Goal: Task Accomplishment & Management: Manage account settings

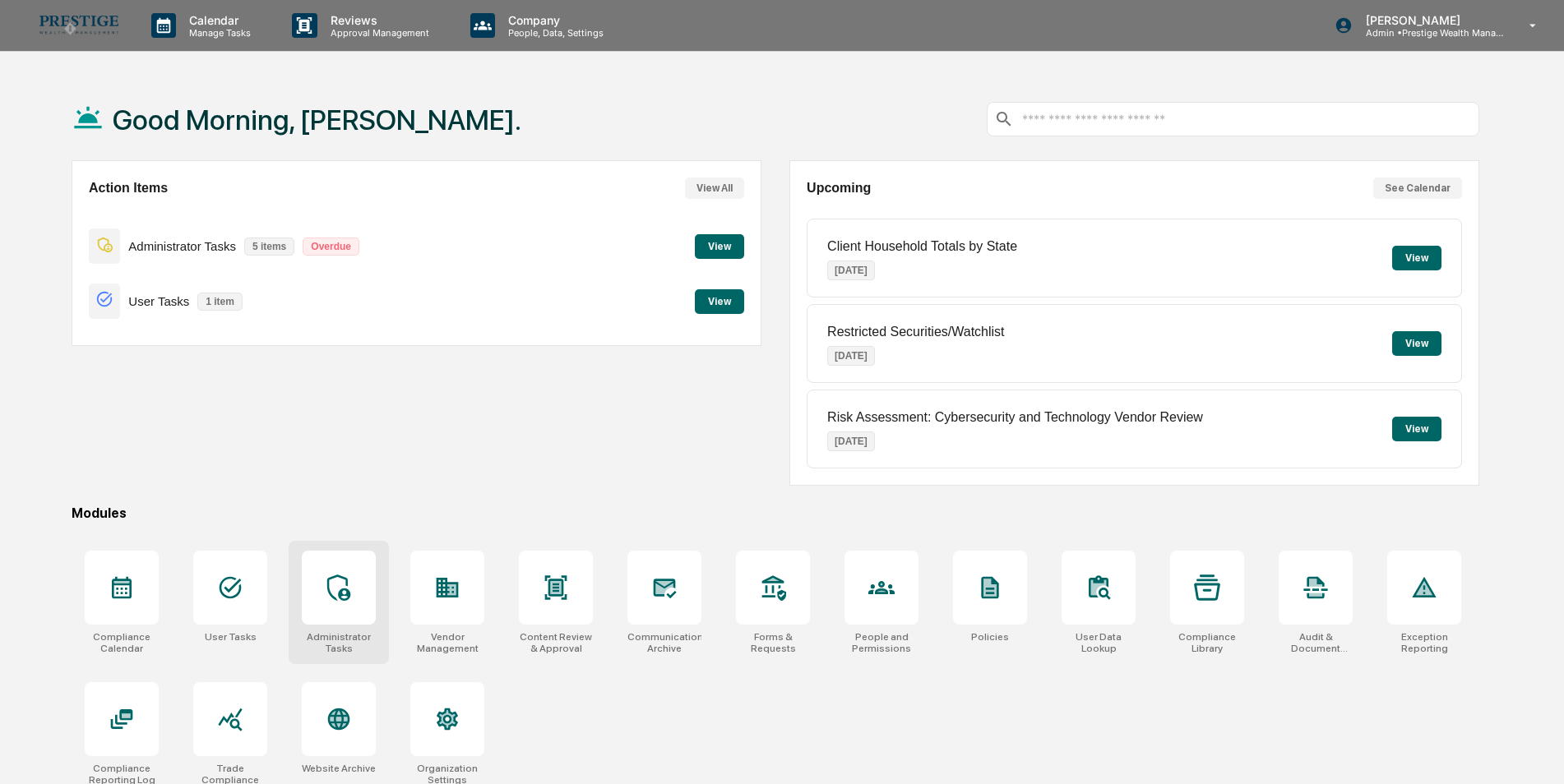
click at [349, 573] on div at bounding box center [338, 587] width 74 height 74
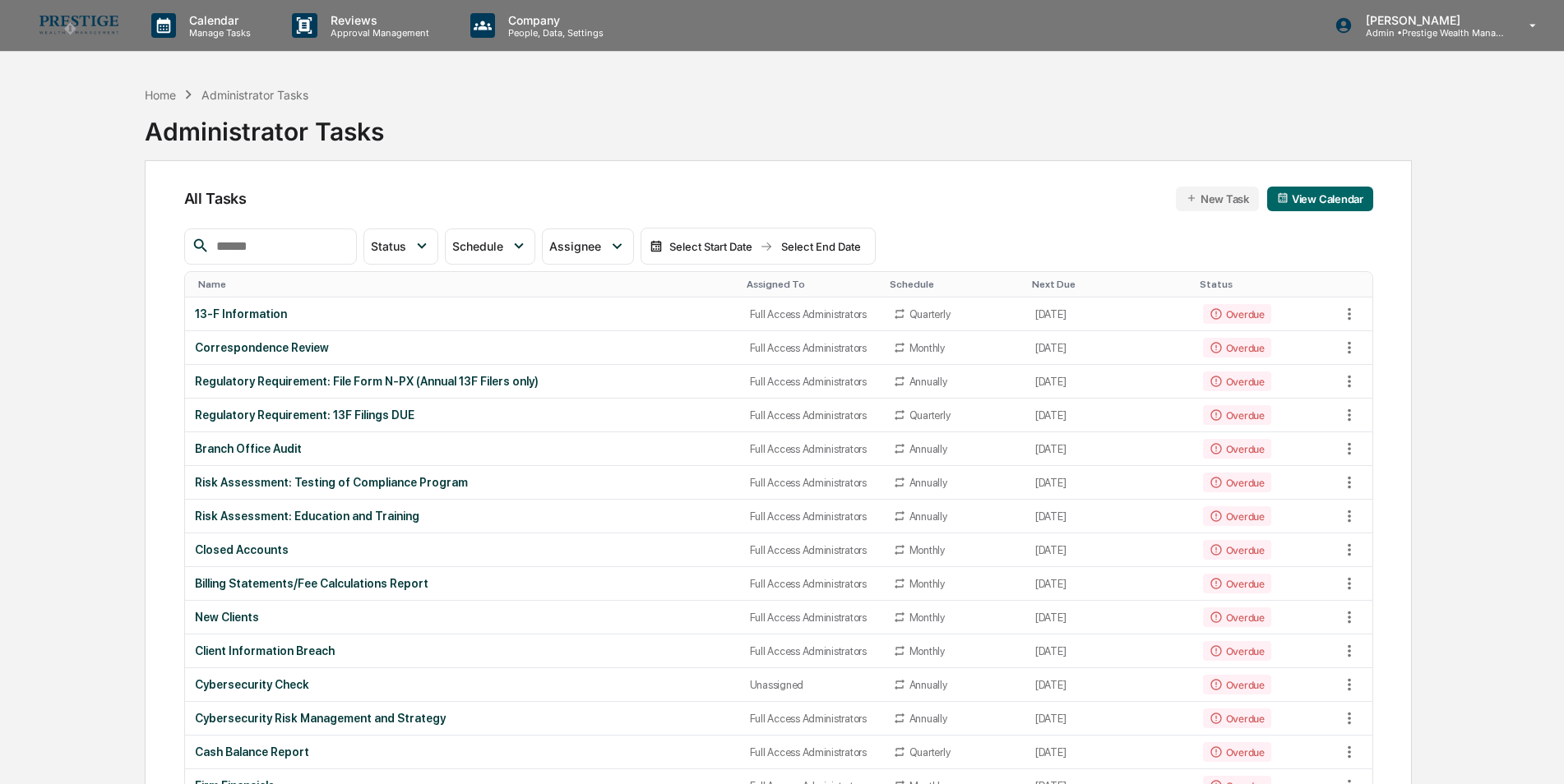
click at [284, 245] on input "text" at bounding box center [280, 247] width 139 height 22
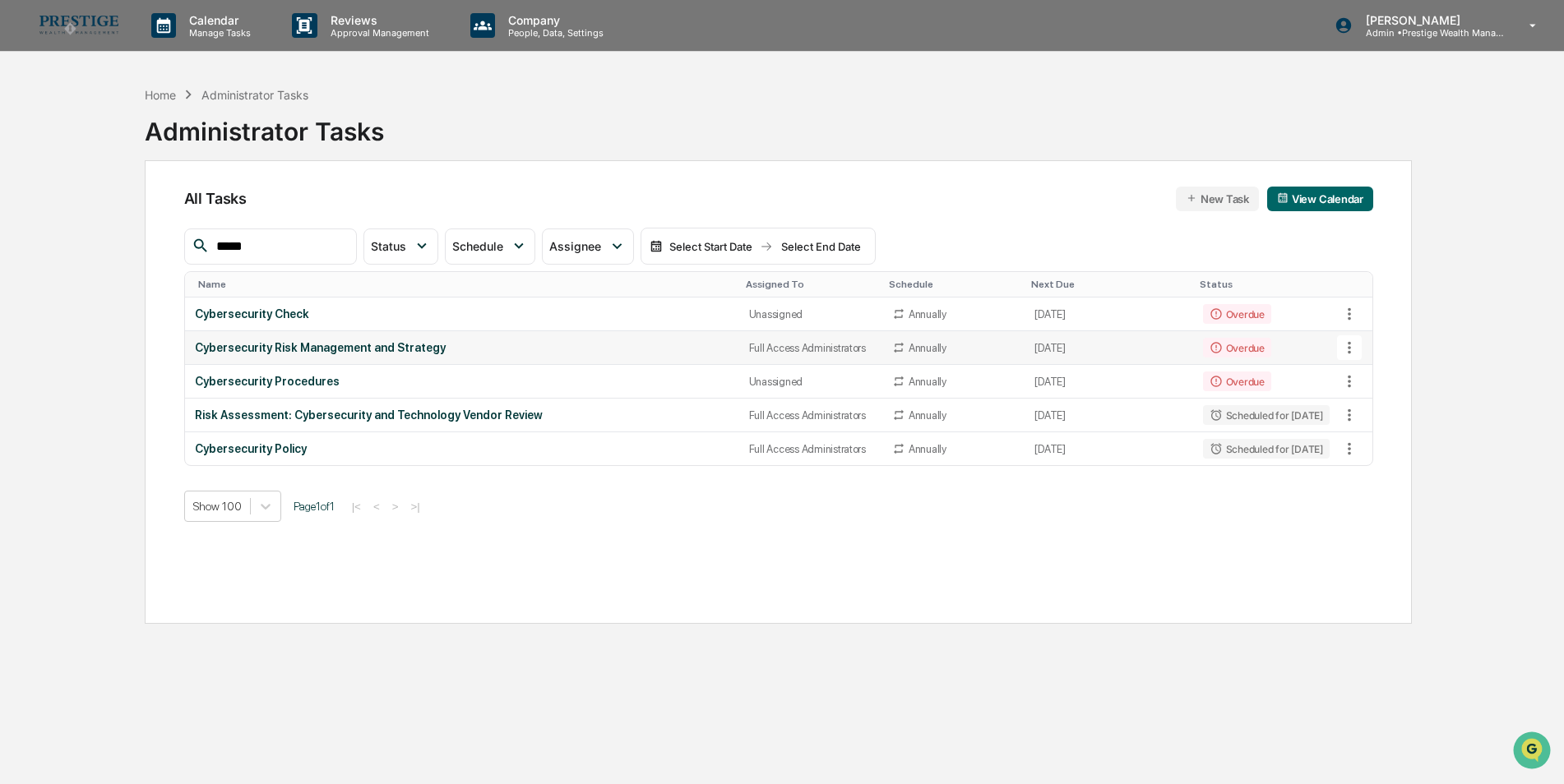
click at [1349, 353] on icon at bounding box center [1348, 347] width 3 height 12
click at [1362, 431] on img at bounding box center [1364, 438] width 13 height 13
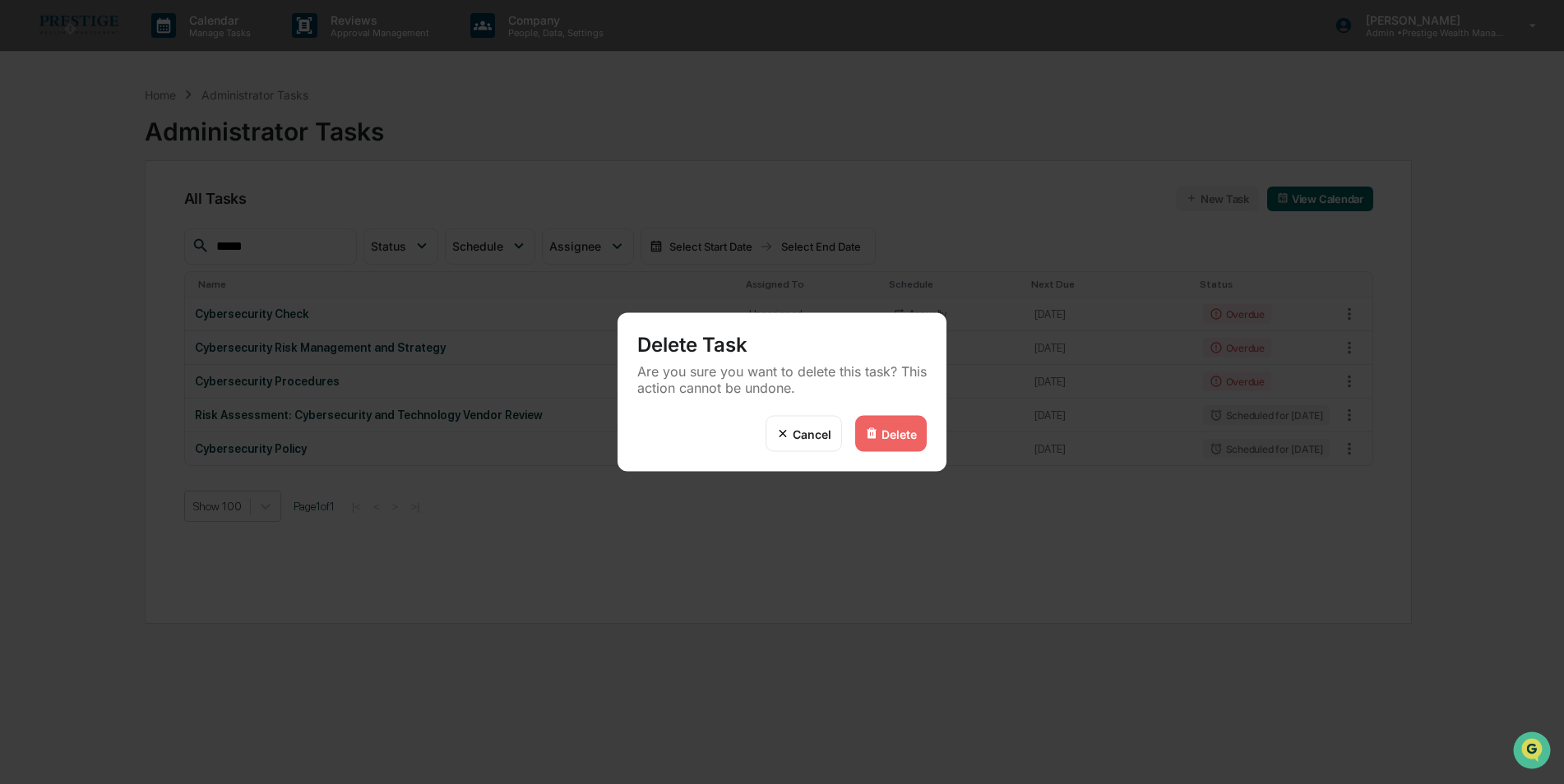
click at [888, 439] on div "Delete" at bounding box center [899, 433] width 36 height 14
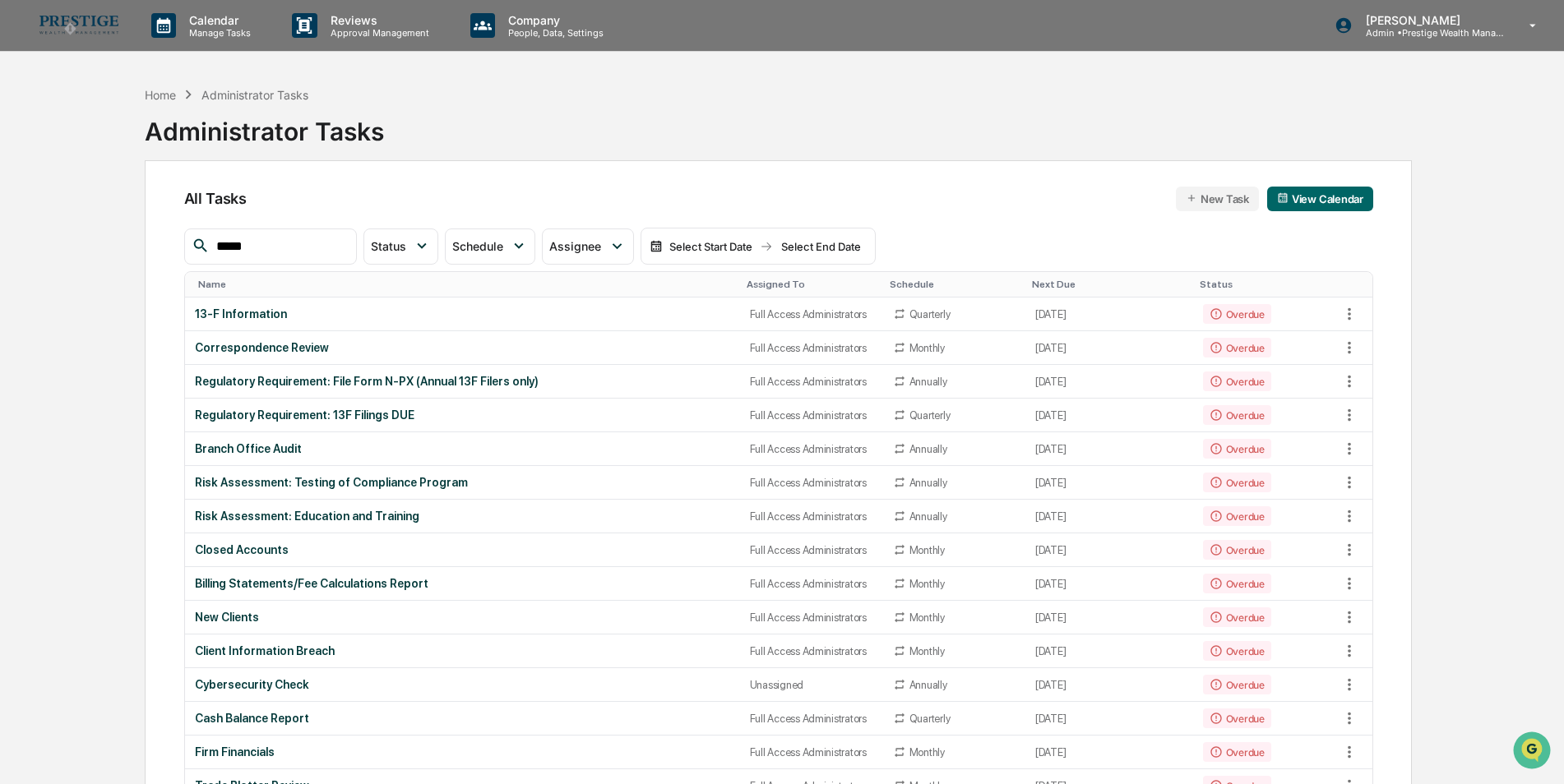
click at [281, 243] on input "*****" at bounding box center [280, 247] width 139 height 22
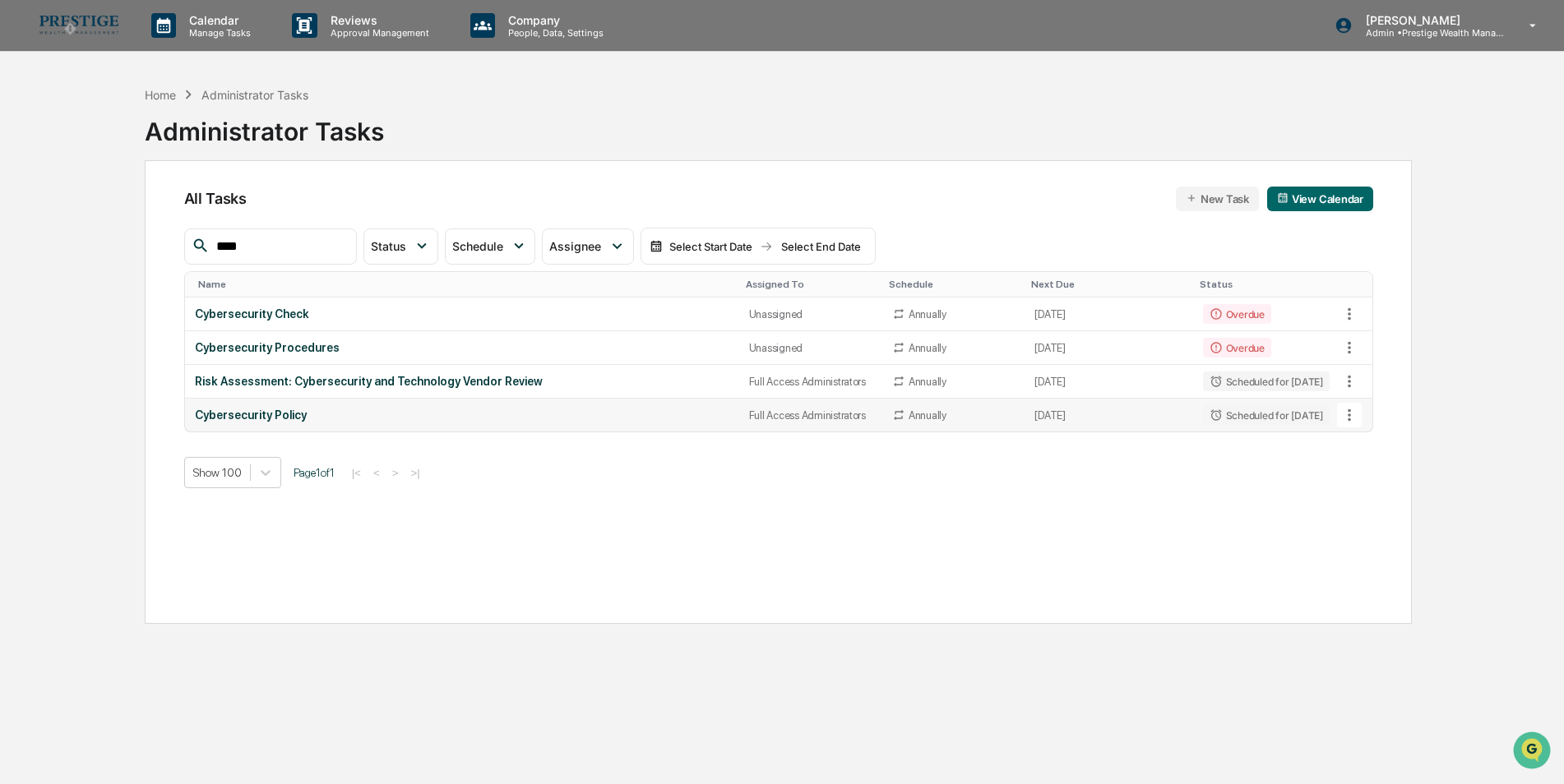
type input "****"
click at [1353, 418] on icon at bounding box center [1348, 414] width 18 height 18
click at [1358, 509] on img at bounding box center [1364, 505] width 13 height 13
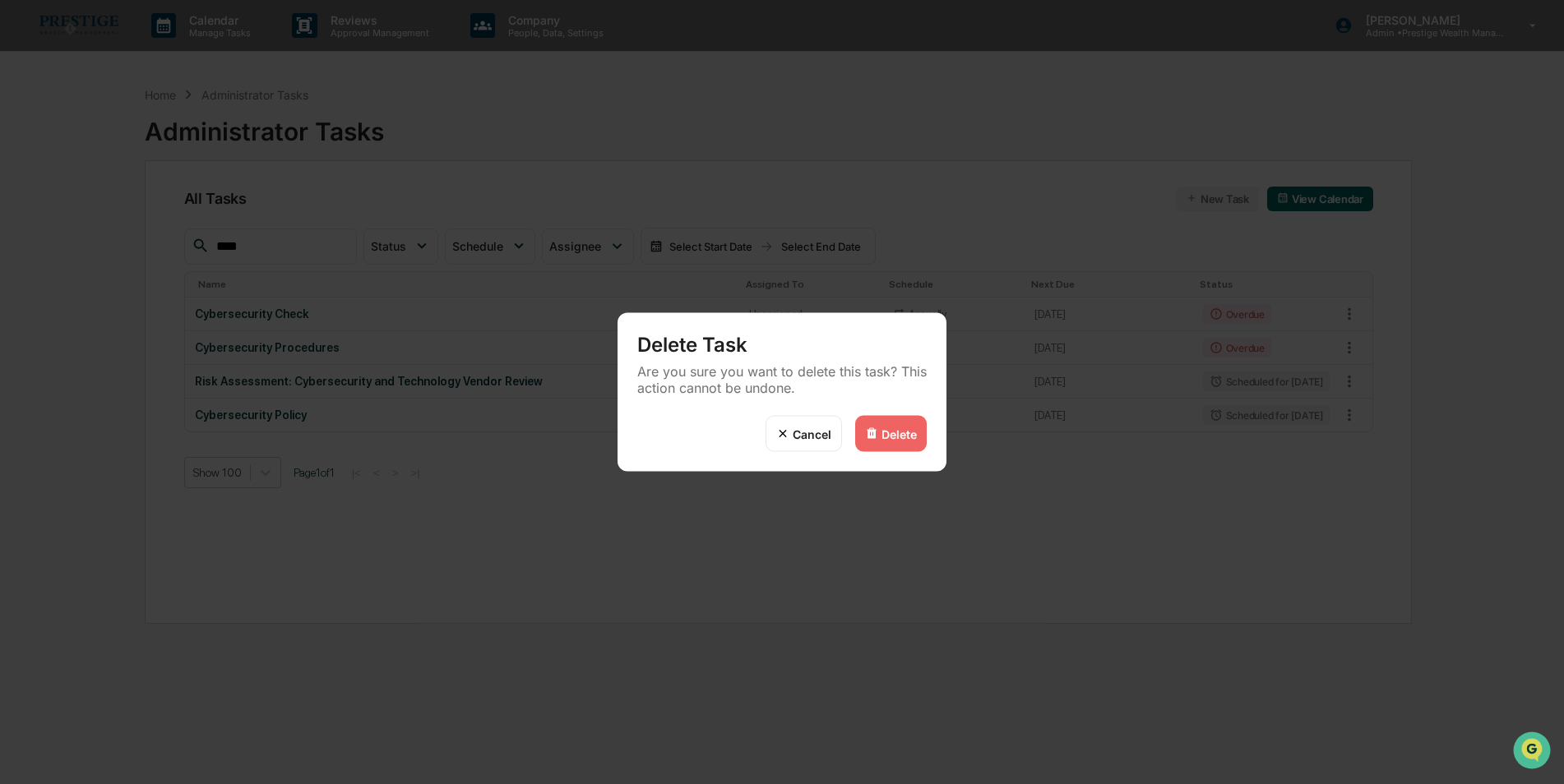
click at [909, 424] on div "Delete" at bounding box center [891, 434] width 72 height 36
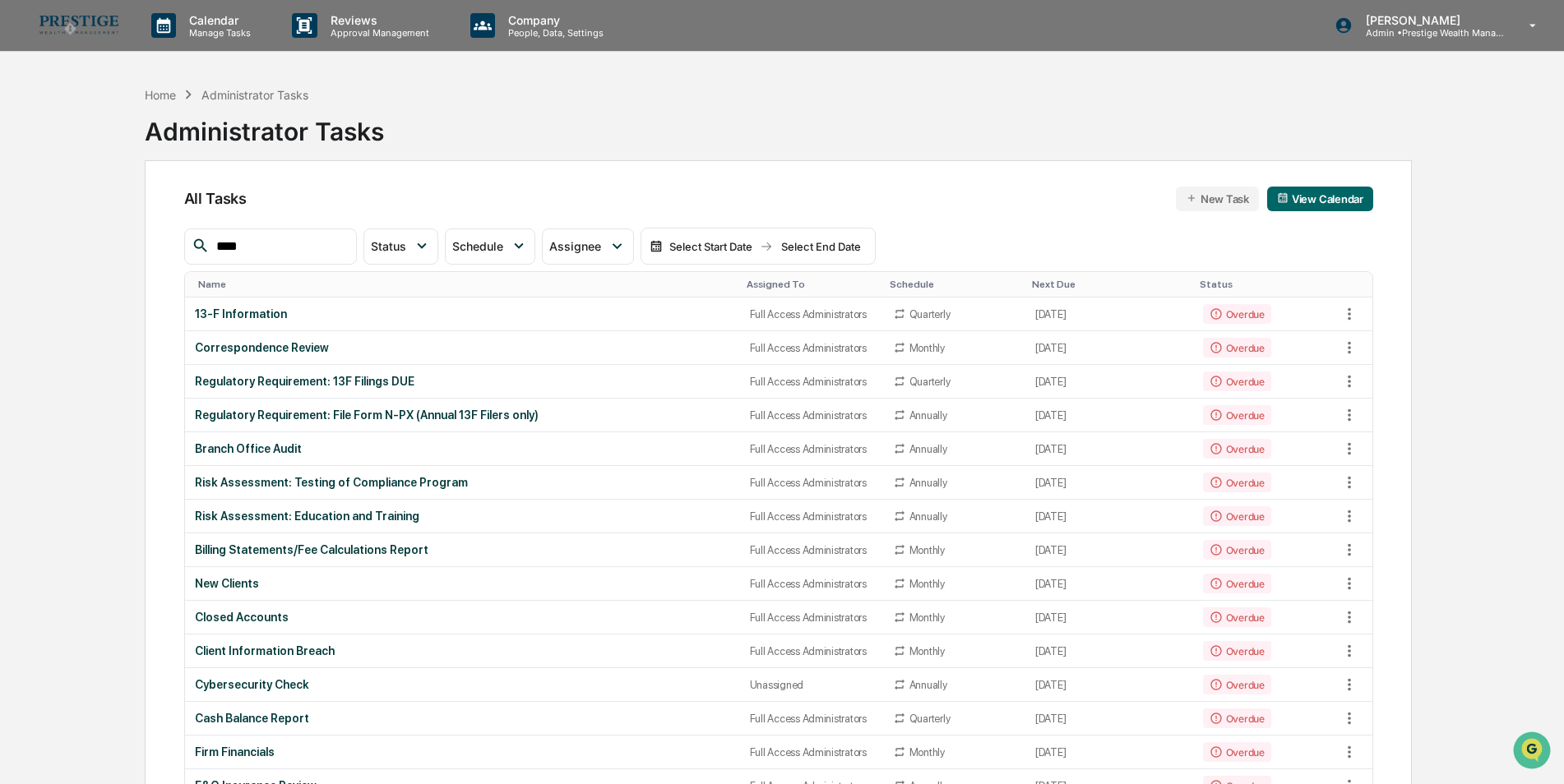
click at [771, 274] on th "Assigned To" at bounding box center [812, 284] width 143 height 25
click at [762, 281] on div "Assigned To" at bounding box center [812, 284] width 130 height 11
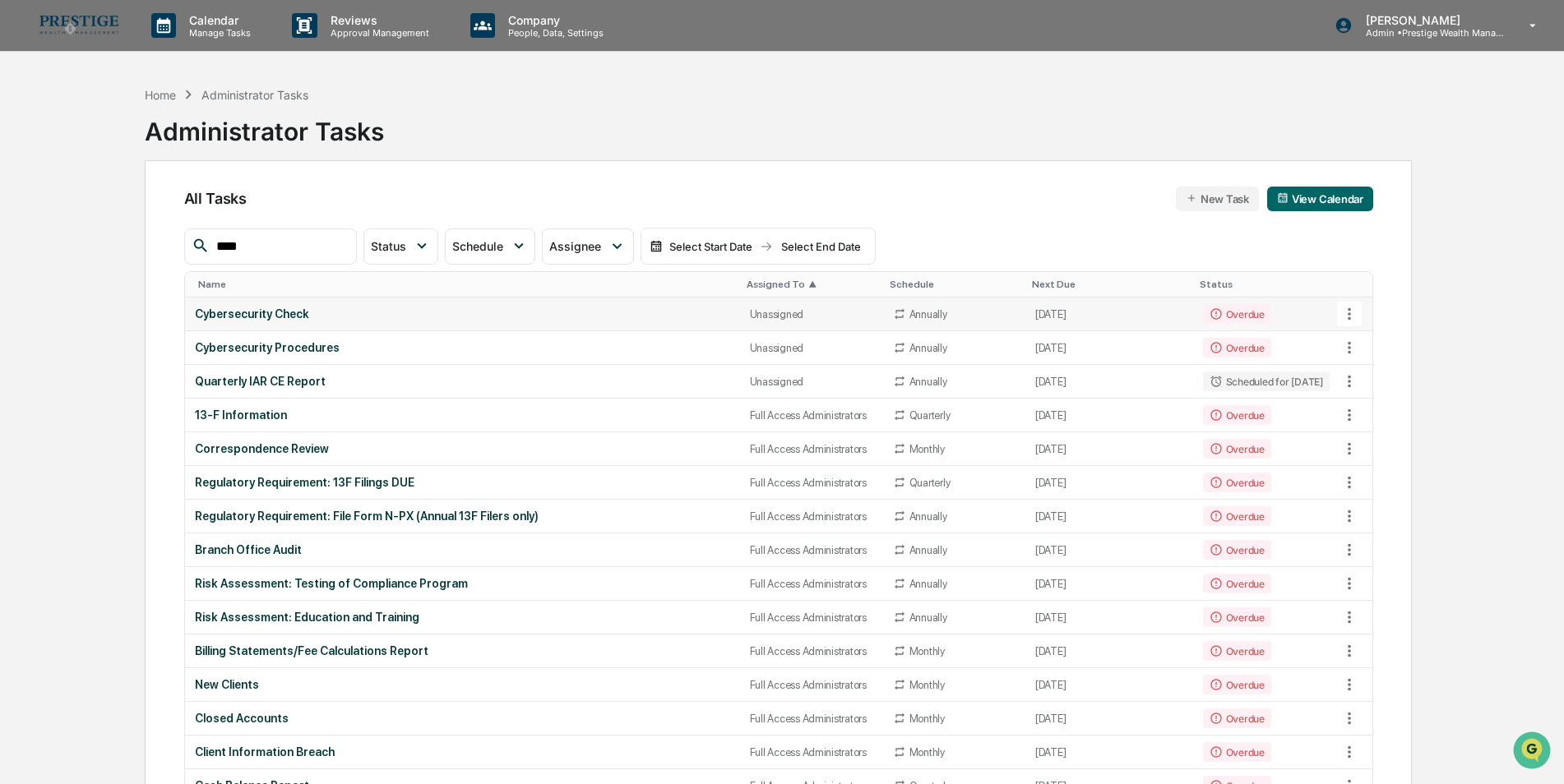
click at [701, 313] on div "Cybersecurity Check" at bounding box center [462, 314] width 535 height 13
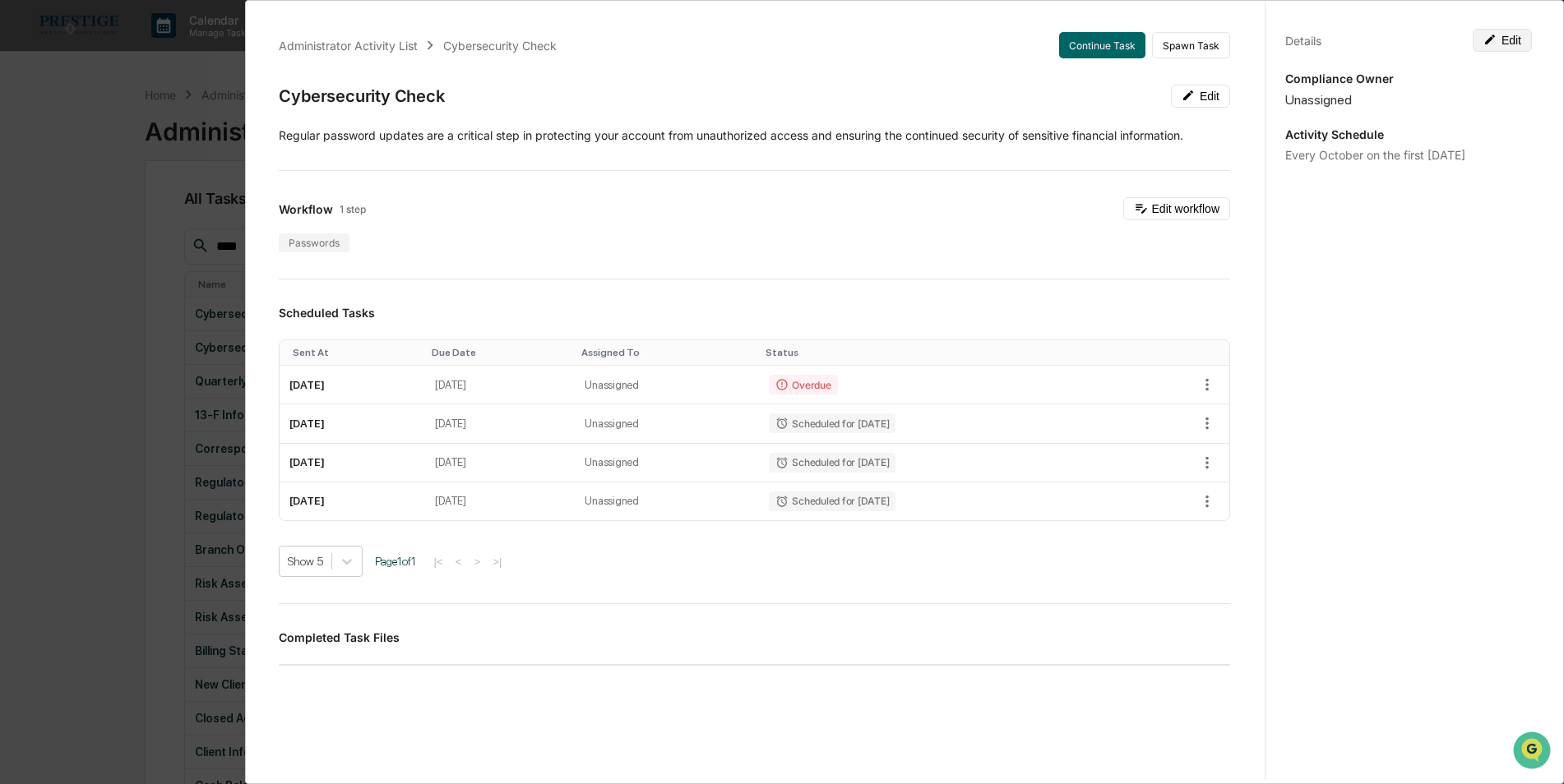
click at [1507, 36] on button "Edit" at bounding box center [1502, 40] width 59 height 23
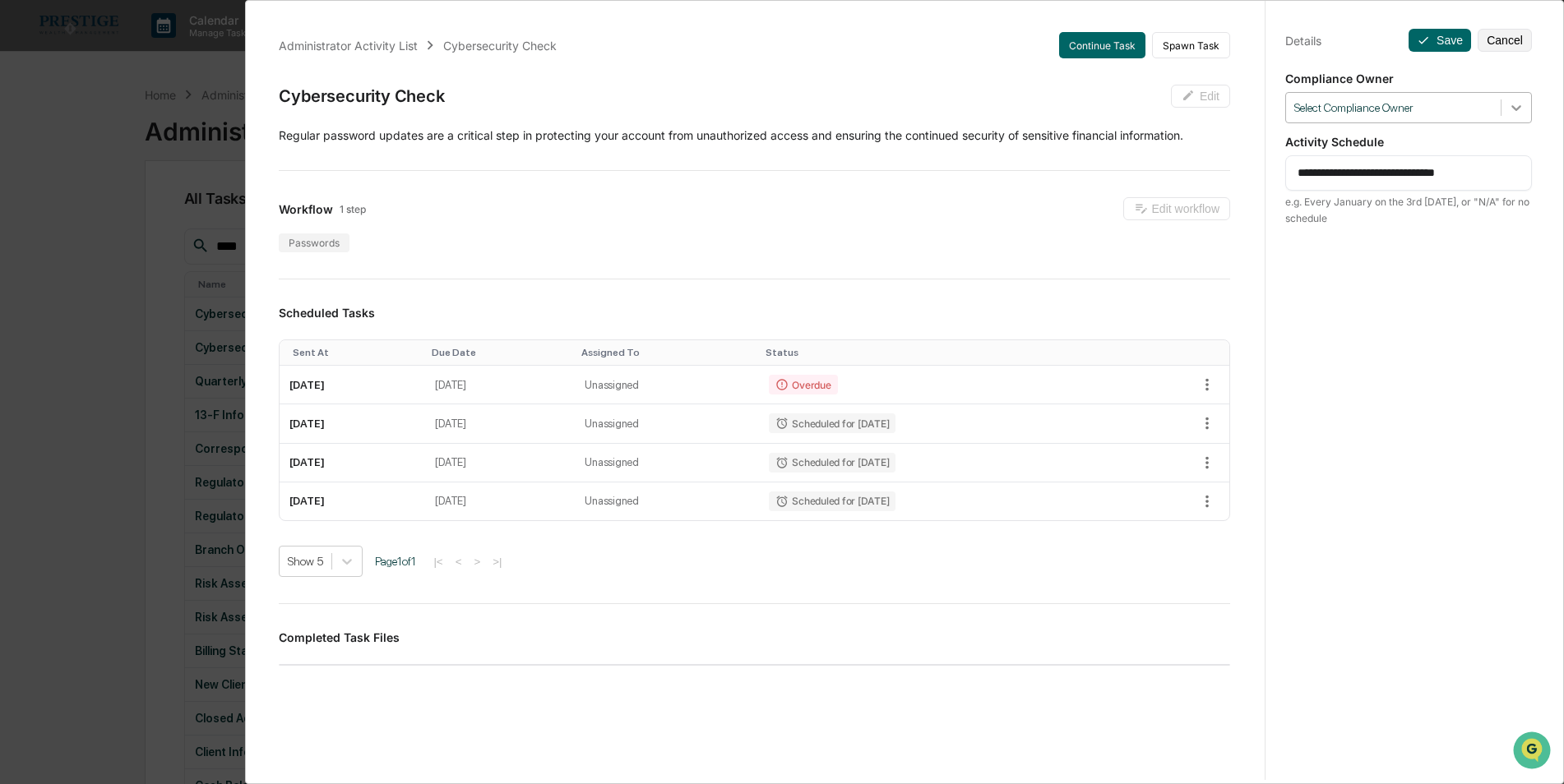
click at [1512, 104] on icon at bounding box center [1515, 107] width 16 height 16
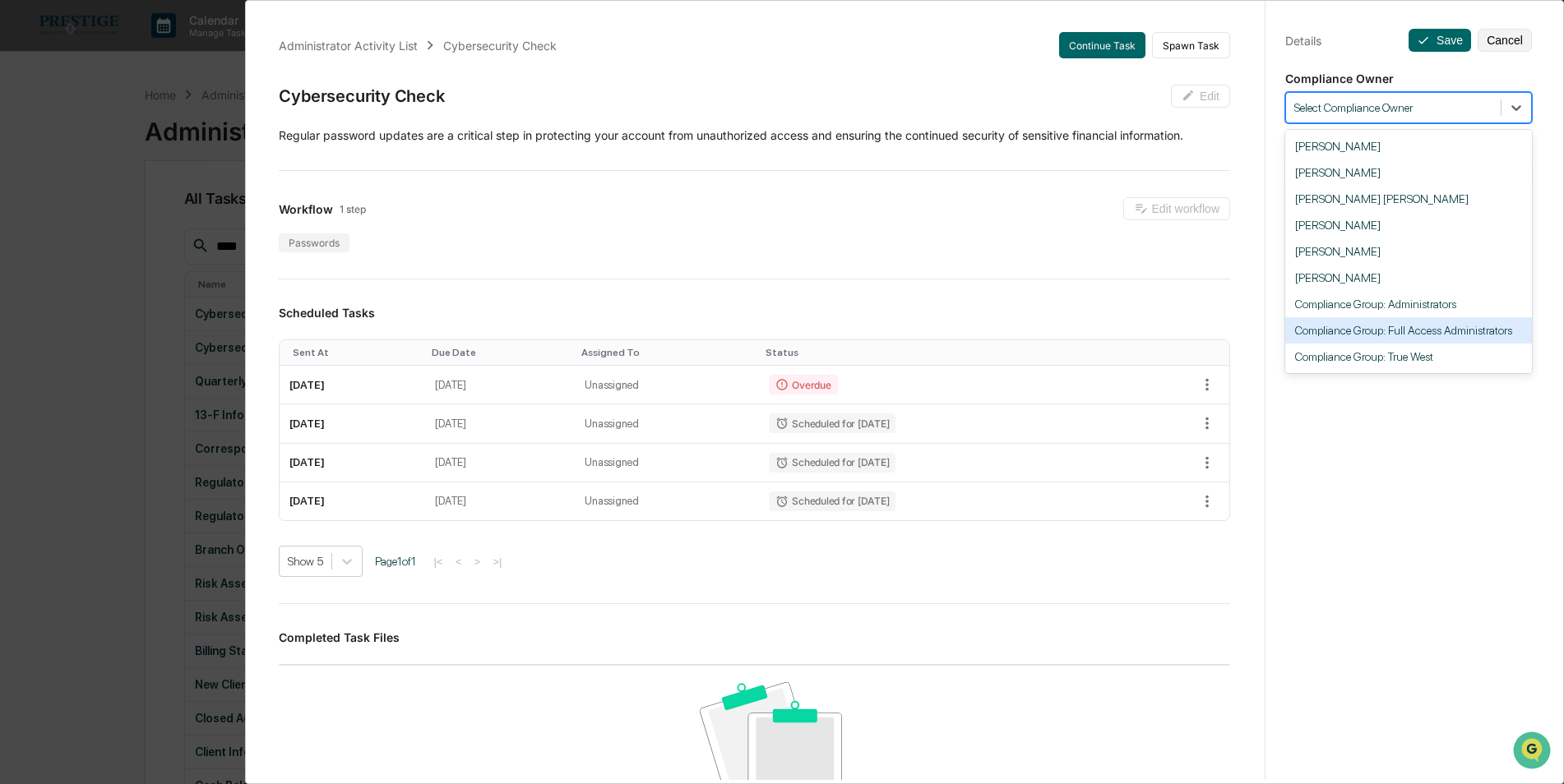
click at [1450, 333] on div "Compliance Group: Full Access Administrators" at bounding box center [1409, 330] width 247 height 26
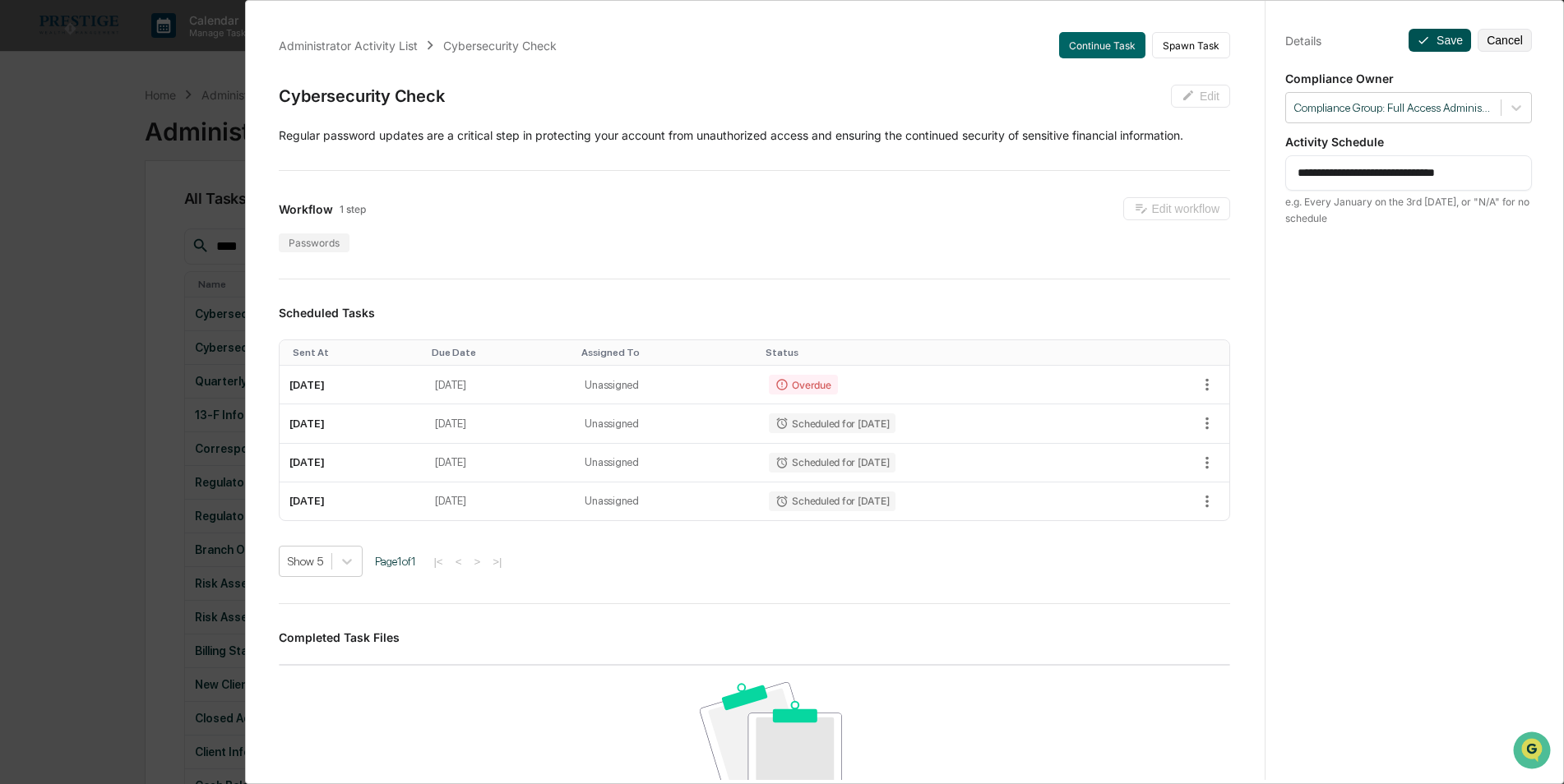
click at [1435, 40] on button "Save" at bounding box center [1440, 40] width 62 height 23
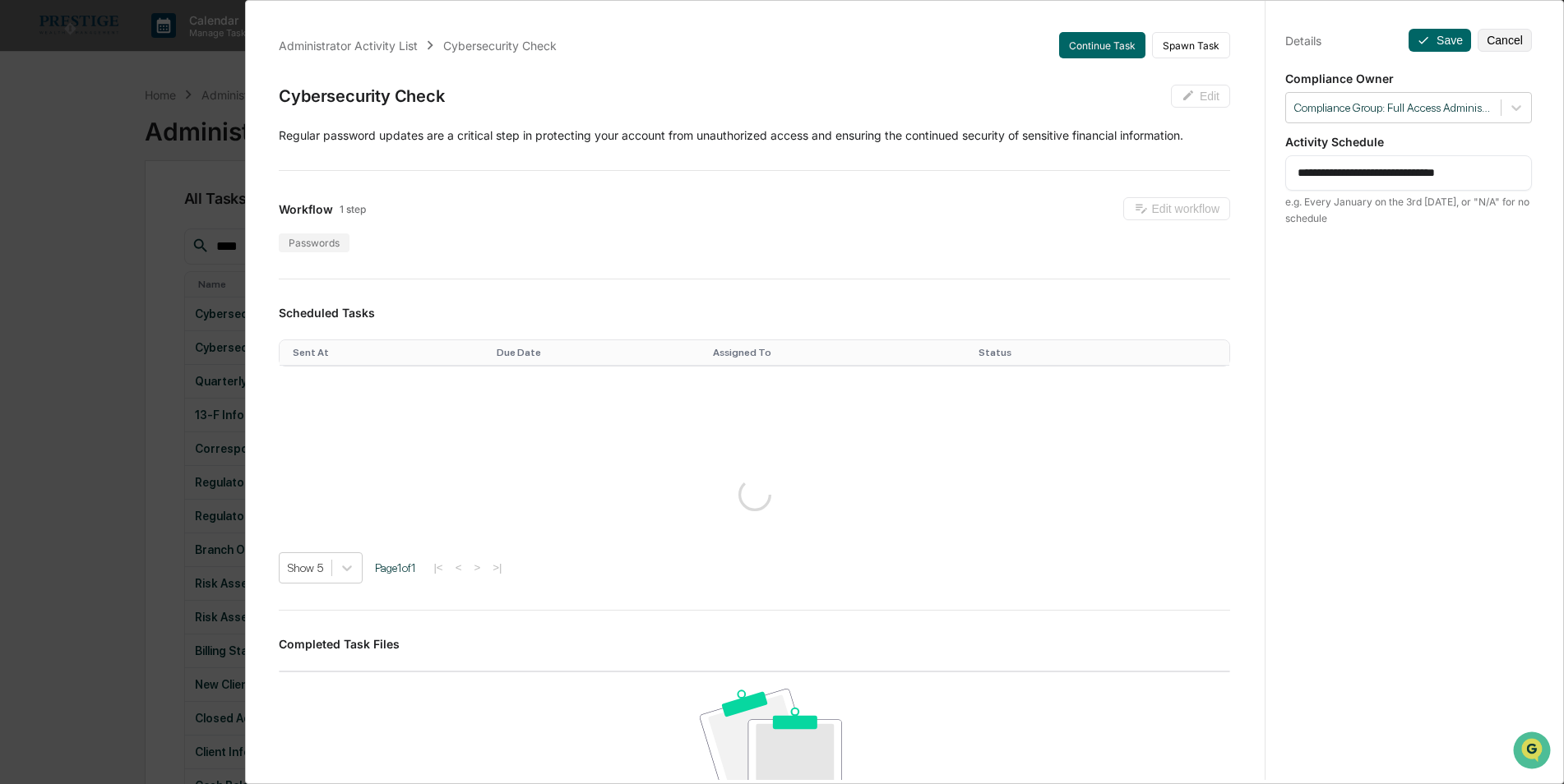
click at [63, 196] on div "**********" at bounding box center [782, 392] width 1564 height 784
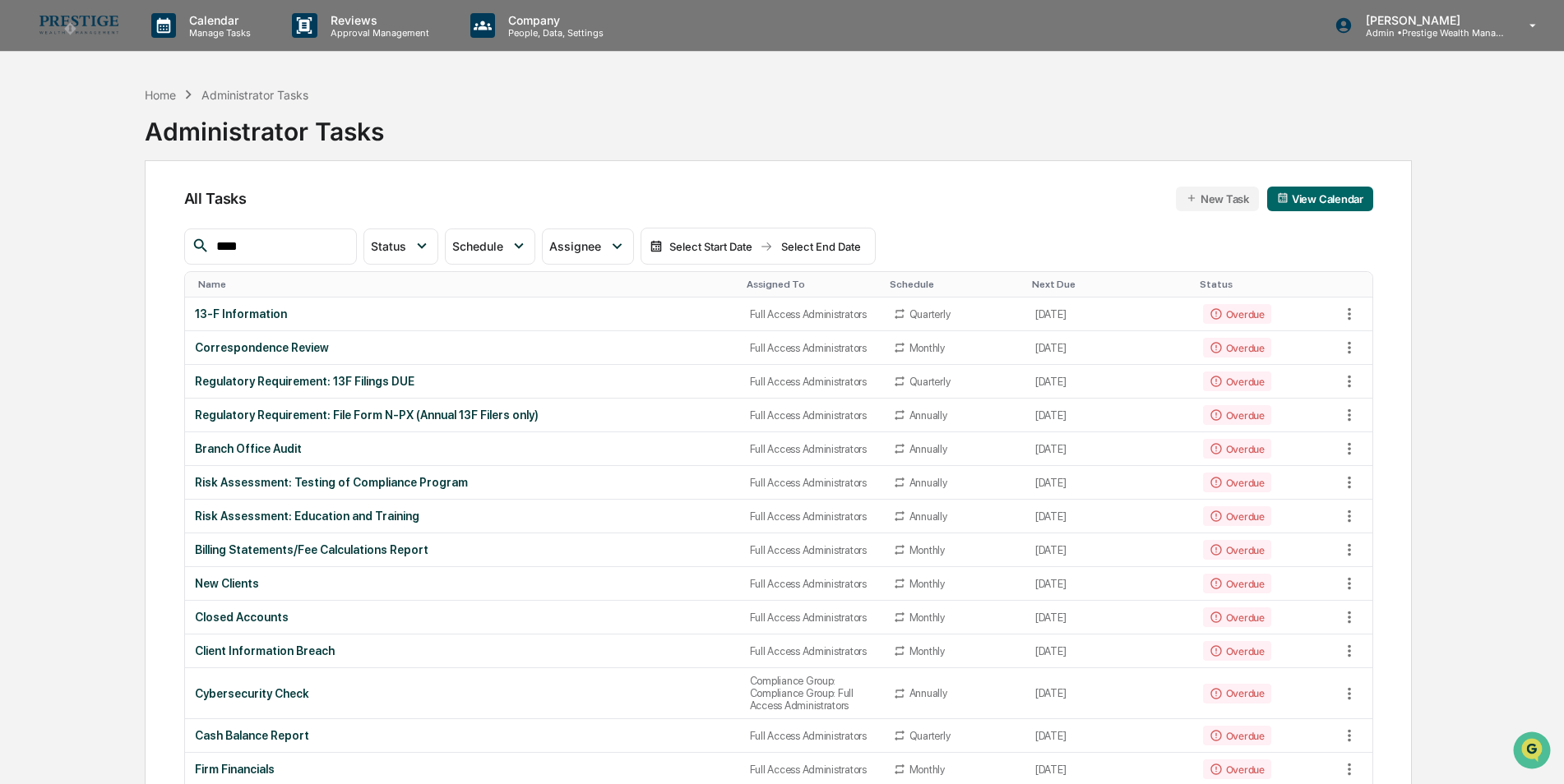
click at [749, 282] on div "Assigned To" at bounding box center [812, 284] width 130 height 11
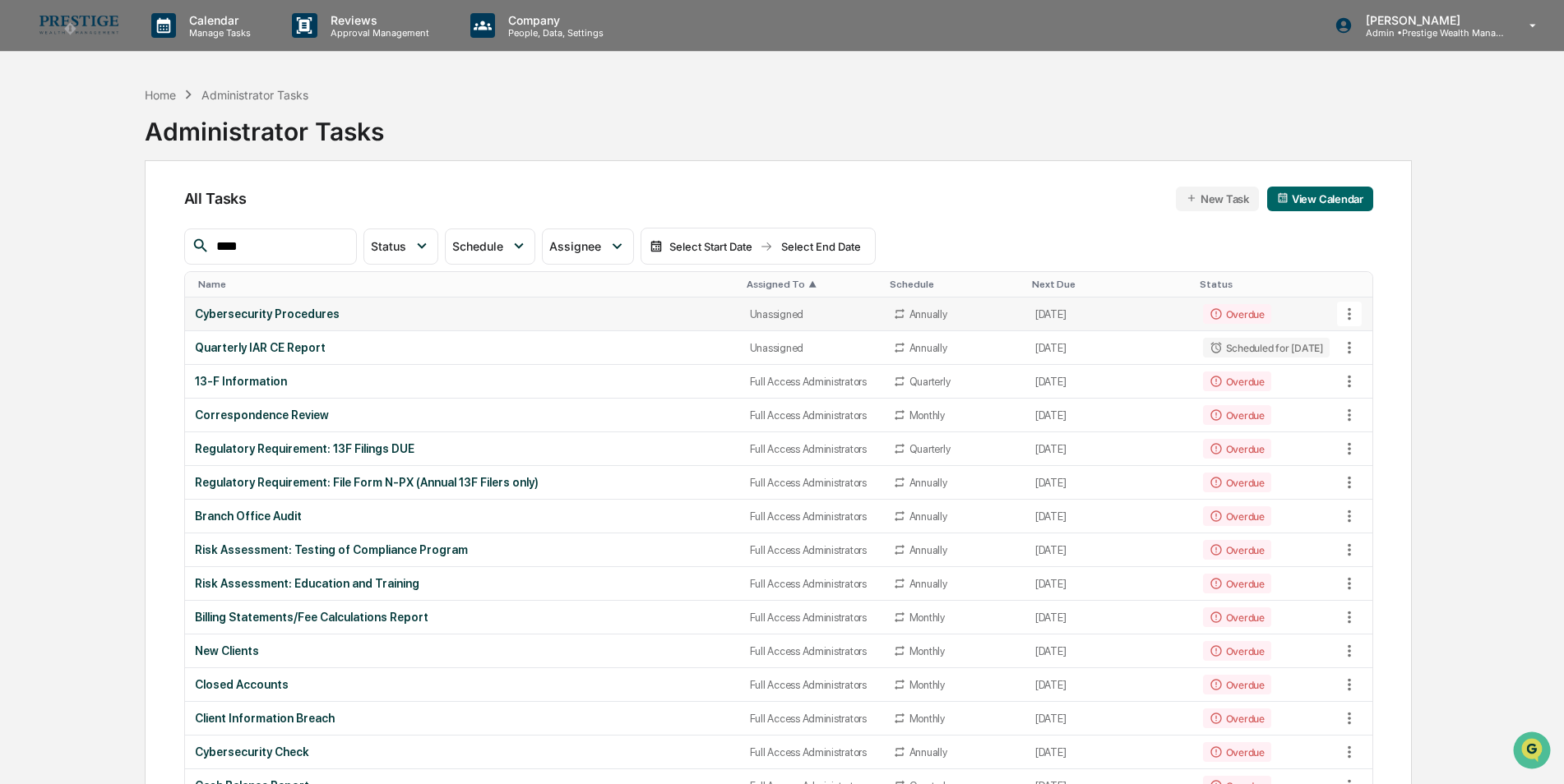
click at [643, 312] on div "Cybersecurity Procedures" at bounding box center [462, 314] width 535 height 13
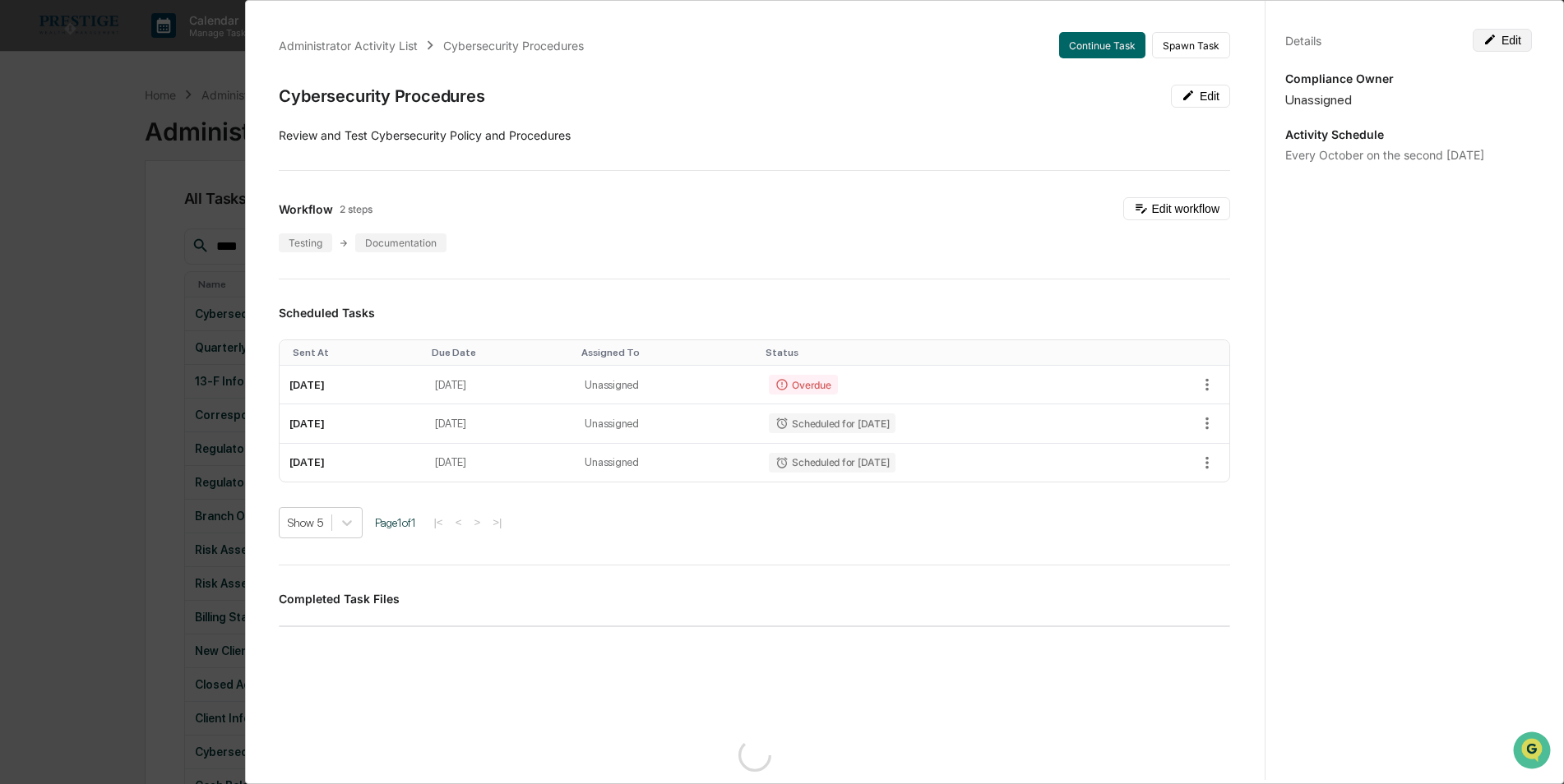
click at [1499, 36] on button "Edit" at bounding box center [1502, 40] width 59 height 23
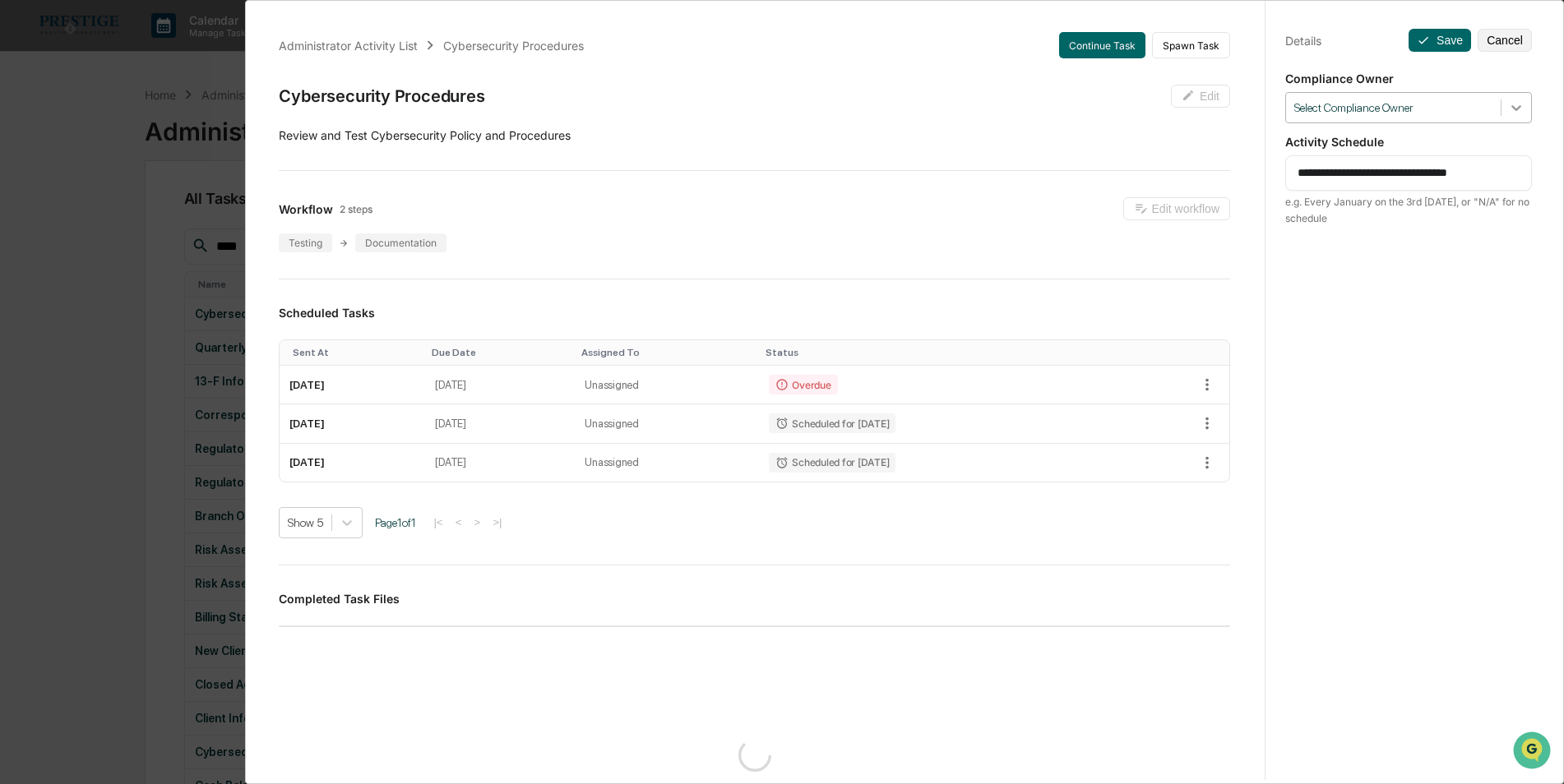
click at [1512, 117] on div at bounding box center [1515, 107] width 29 height 29
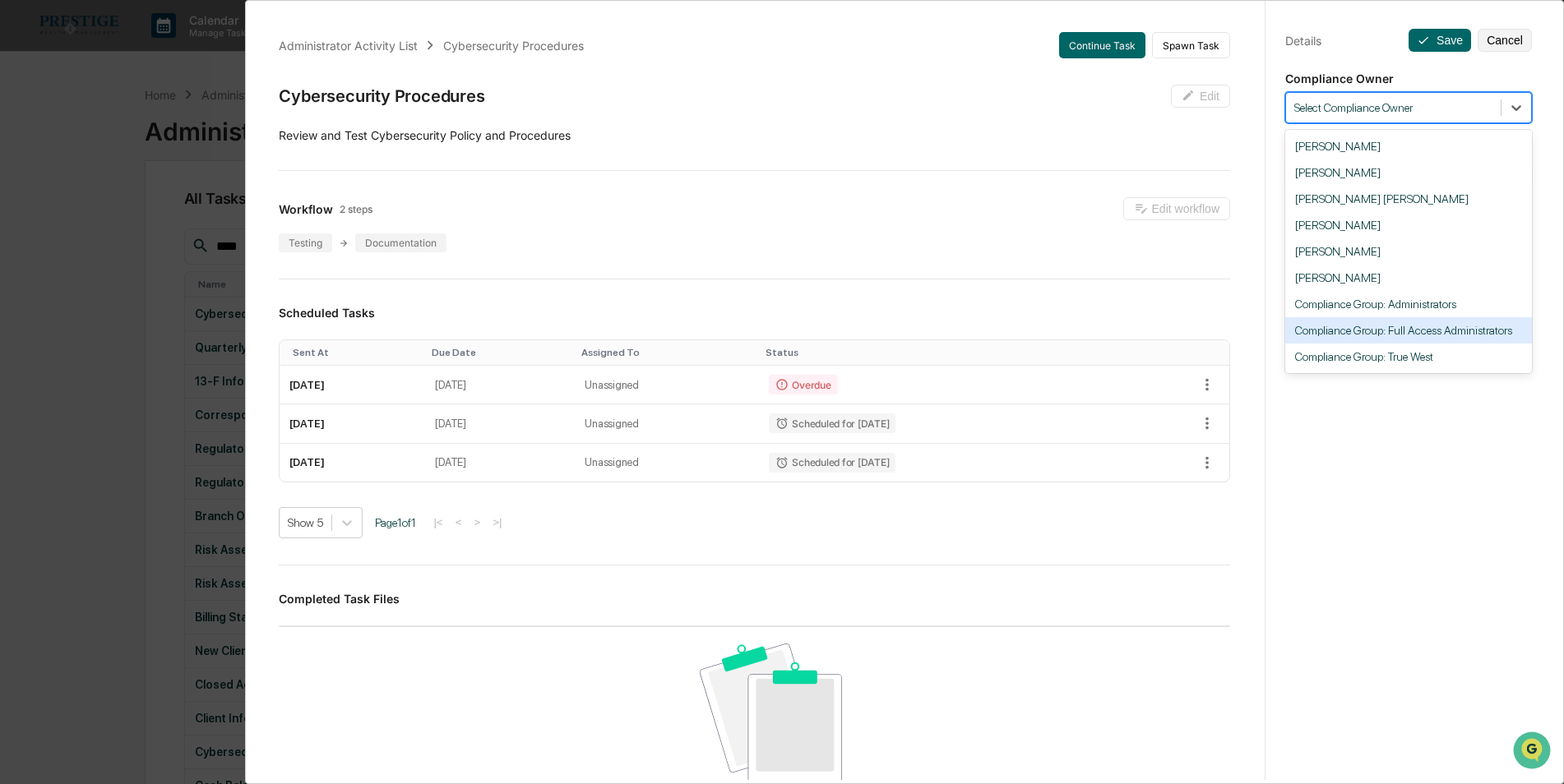
click at [1455, 330] on div "Compliance Group: Full Access Administrators" at bounding box center [1409, 330] width 247 height 26
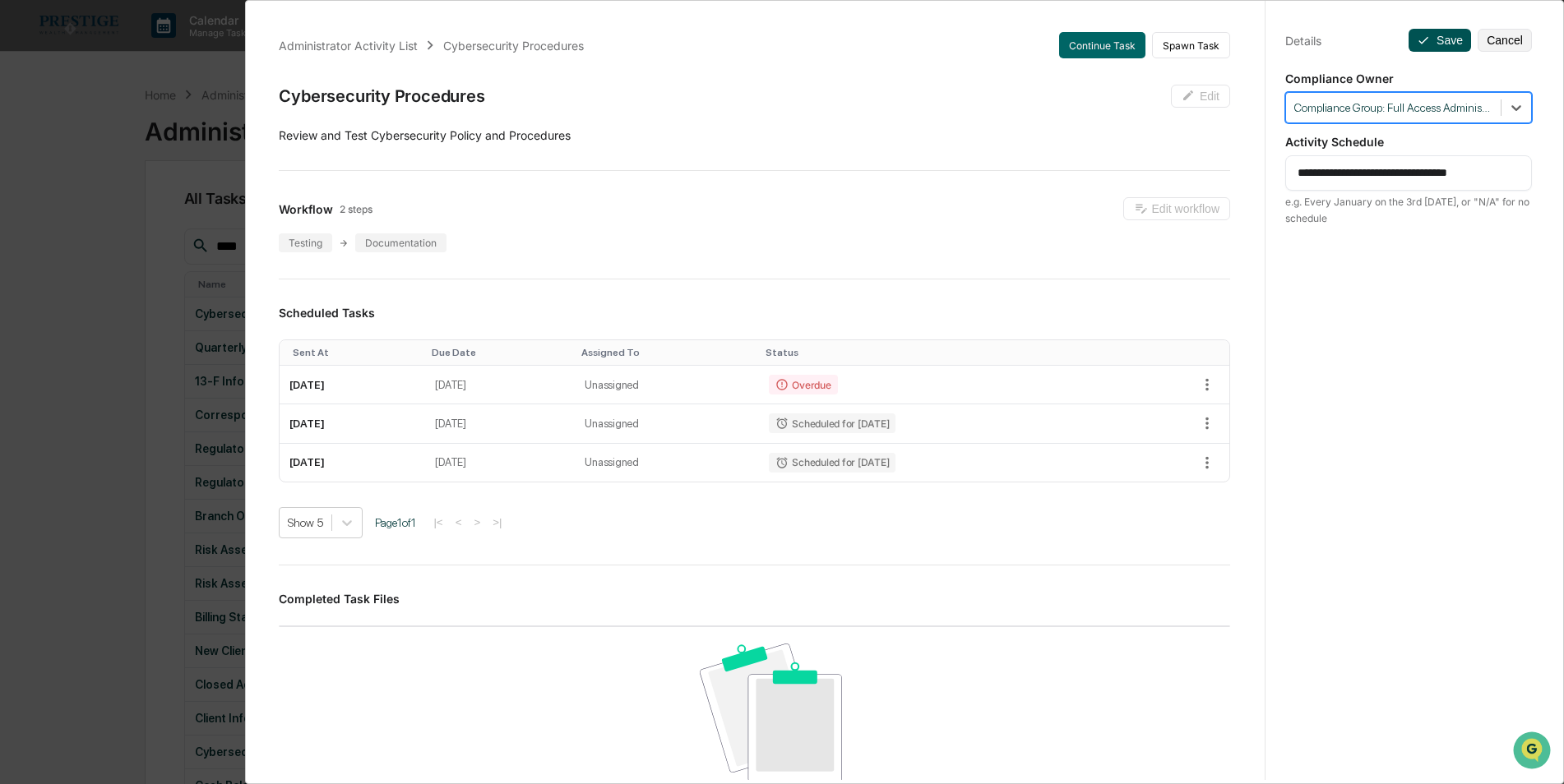
click at [1419, 34] on icon at bounding box center [1423, 40] width 13 height 13
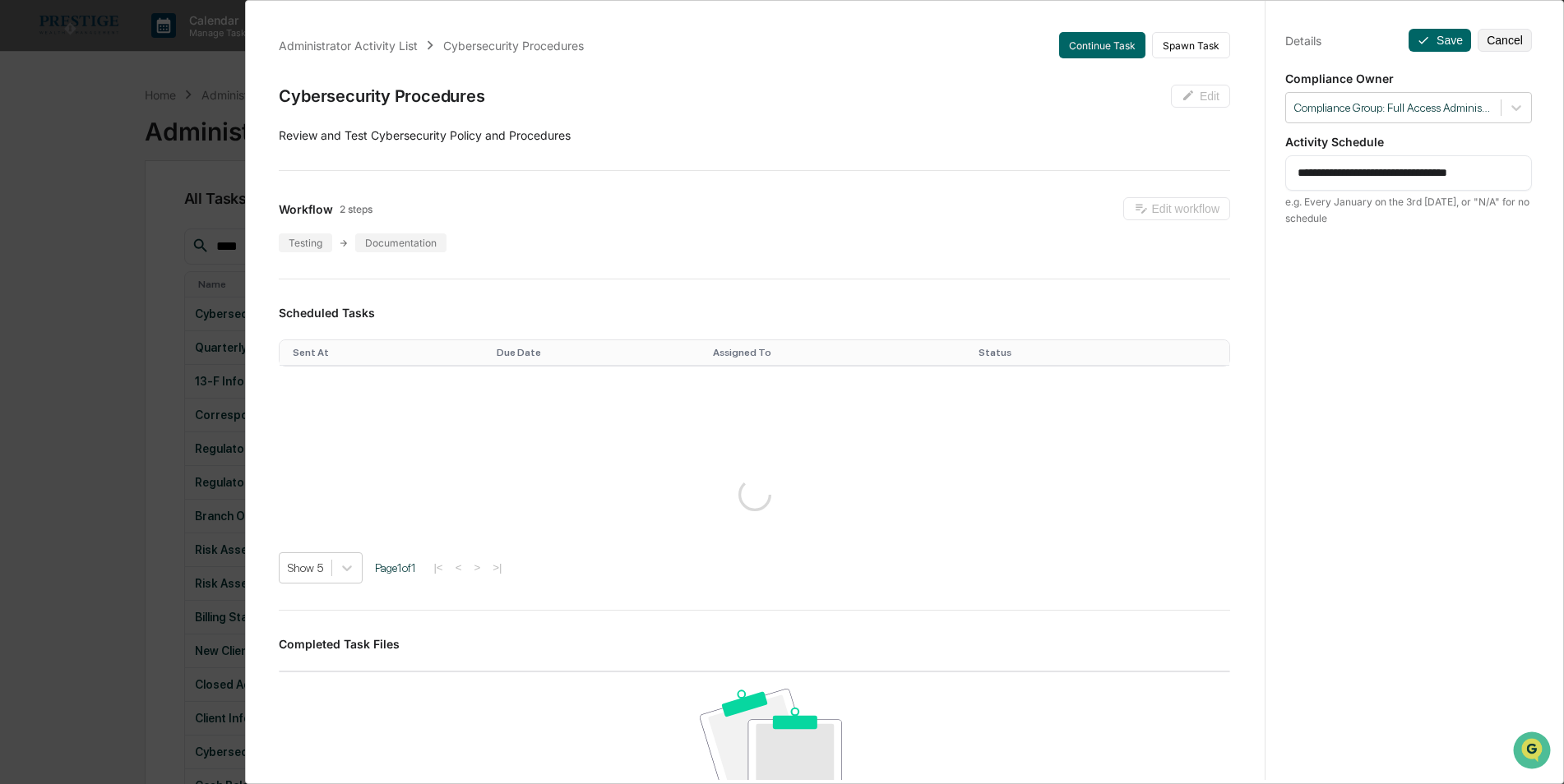
click at [96, 168] on div "**********" at bounding box center [782, 392] width 1564 height 784
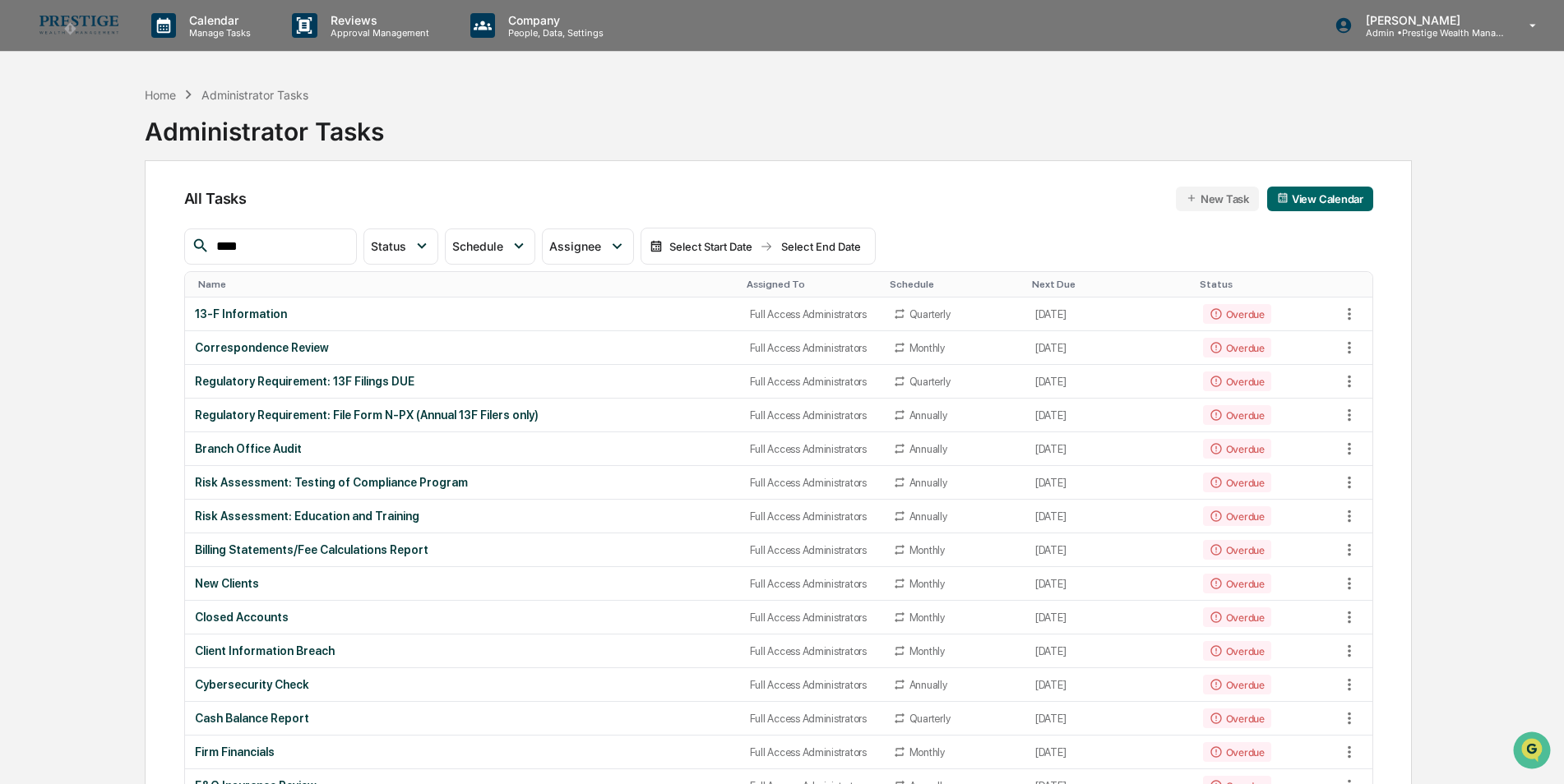
click at [747, 281] on div "Assigned To" at bounding box center [812, 284] width 130 height 11
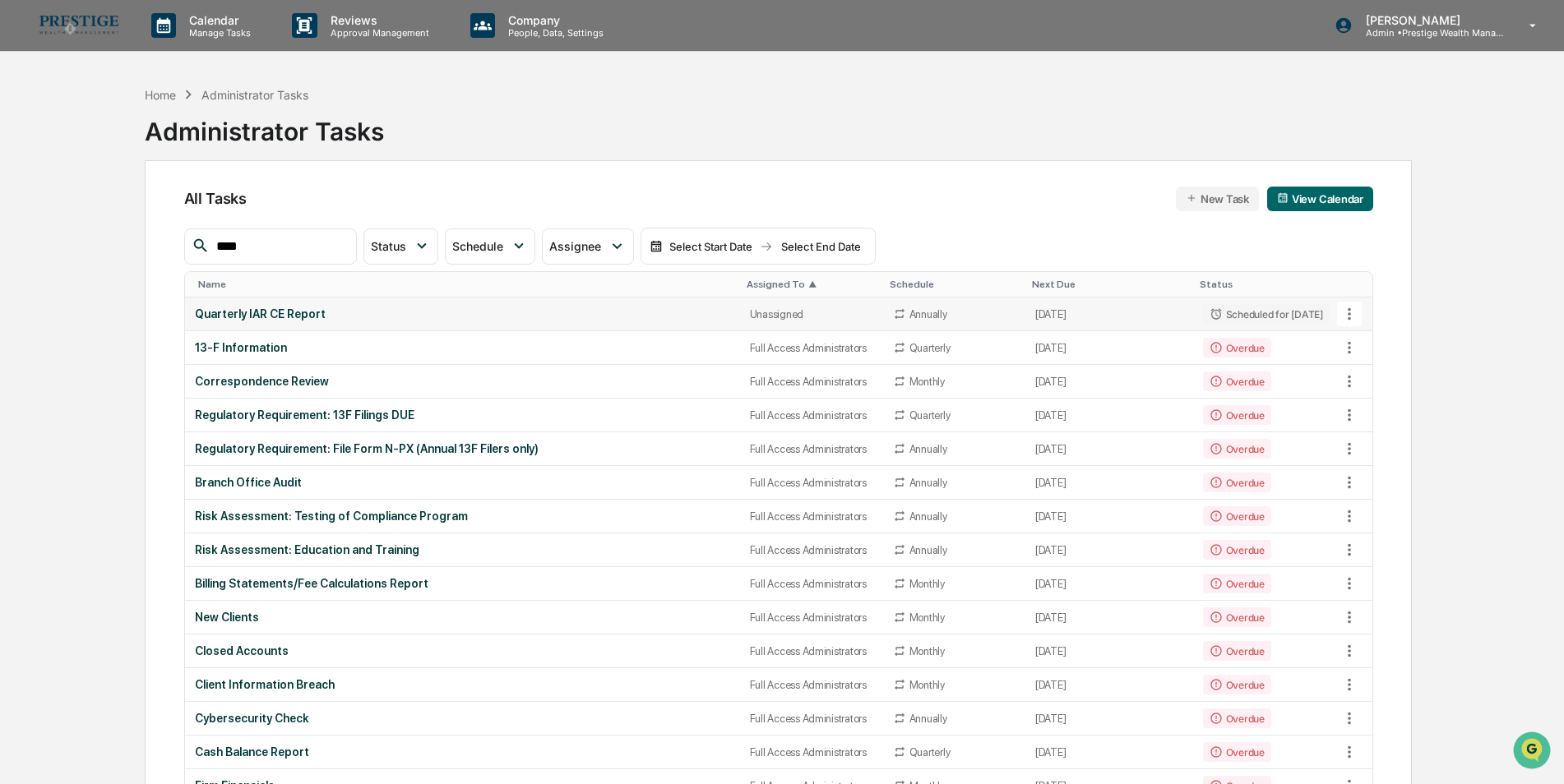
click at [548, 323] on td "Quarterly IAR CE Report" at bounding box center [461, 314] width 555 height 34
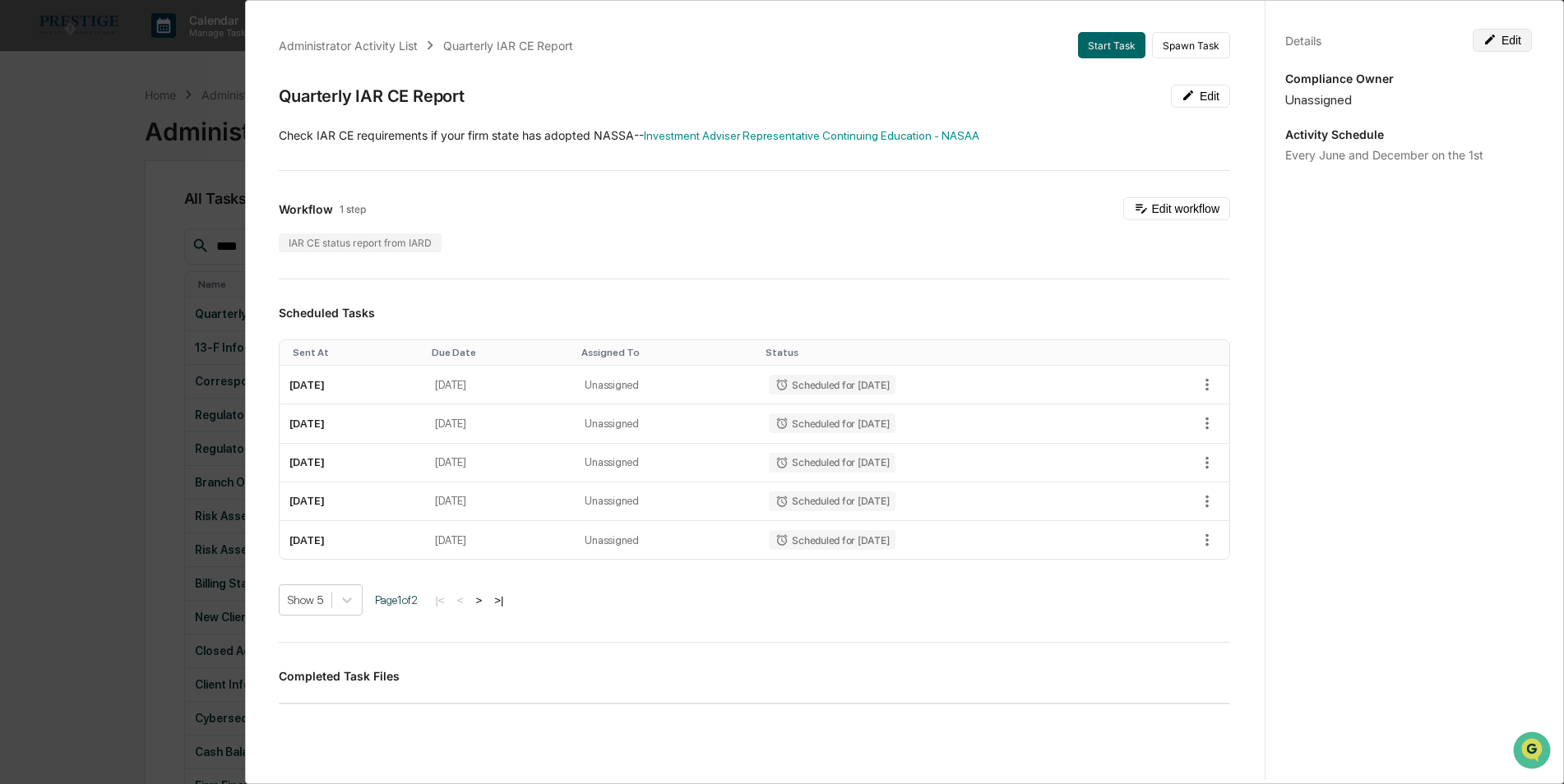
click at [1491, 40] on button "Edit" at bounding box center [1502, 40] width 59 height 23
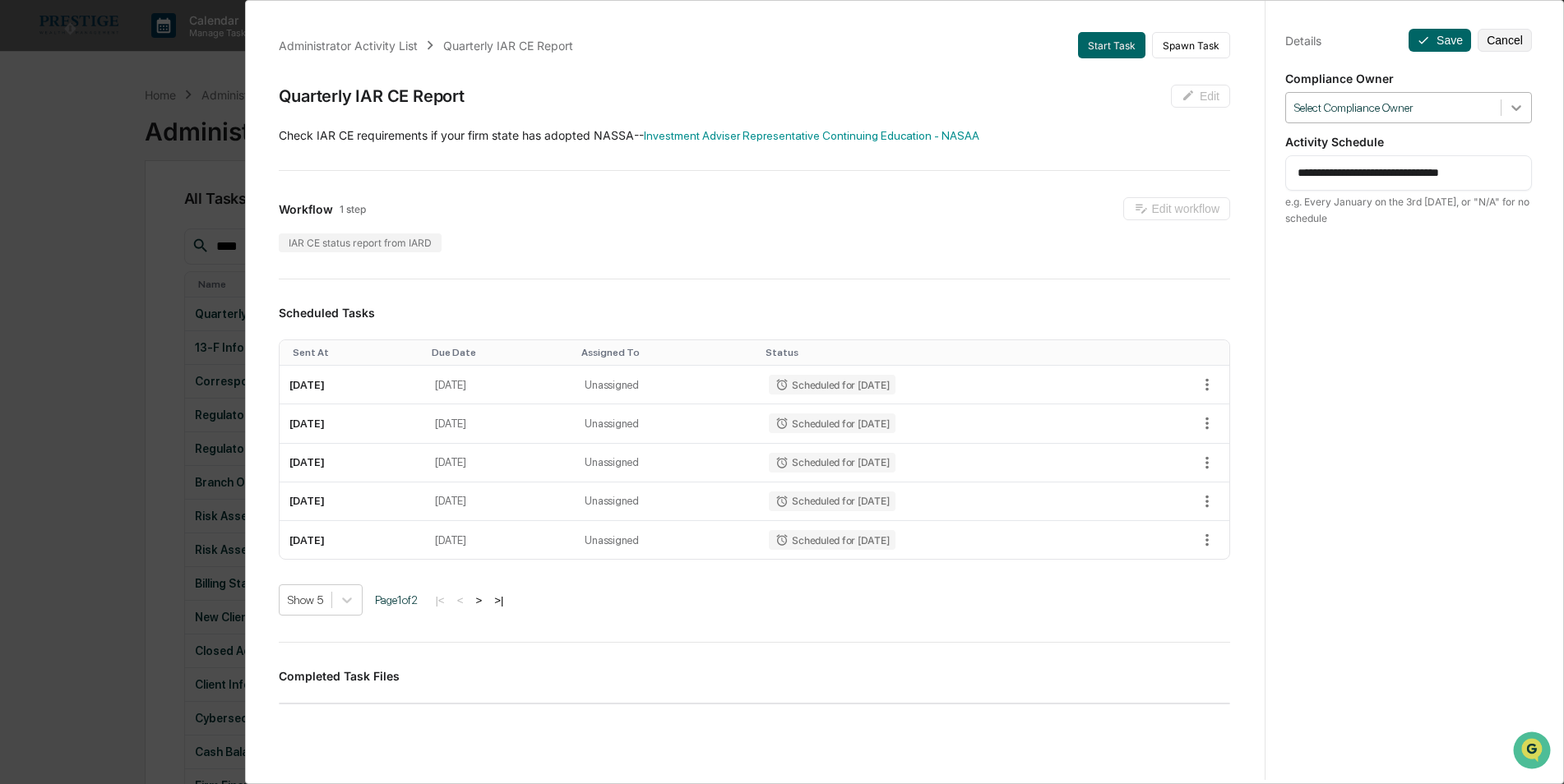
click at [1508, 109] on icon at bounding box center [1515, 107] width 16 height 16
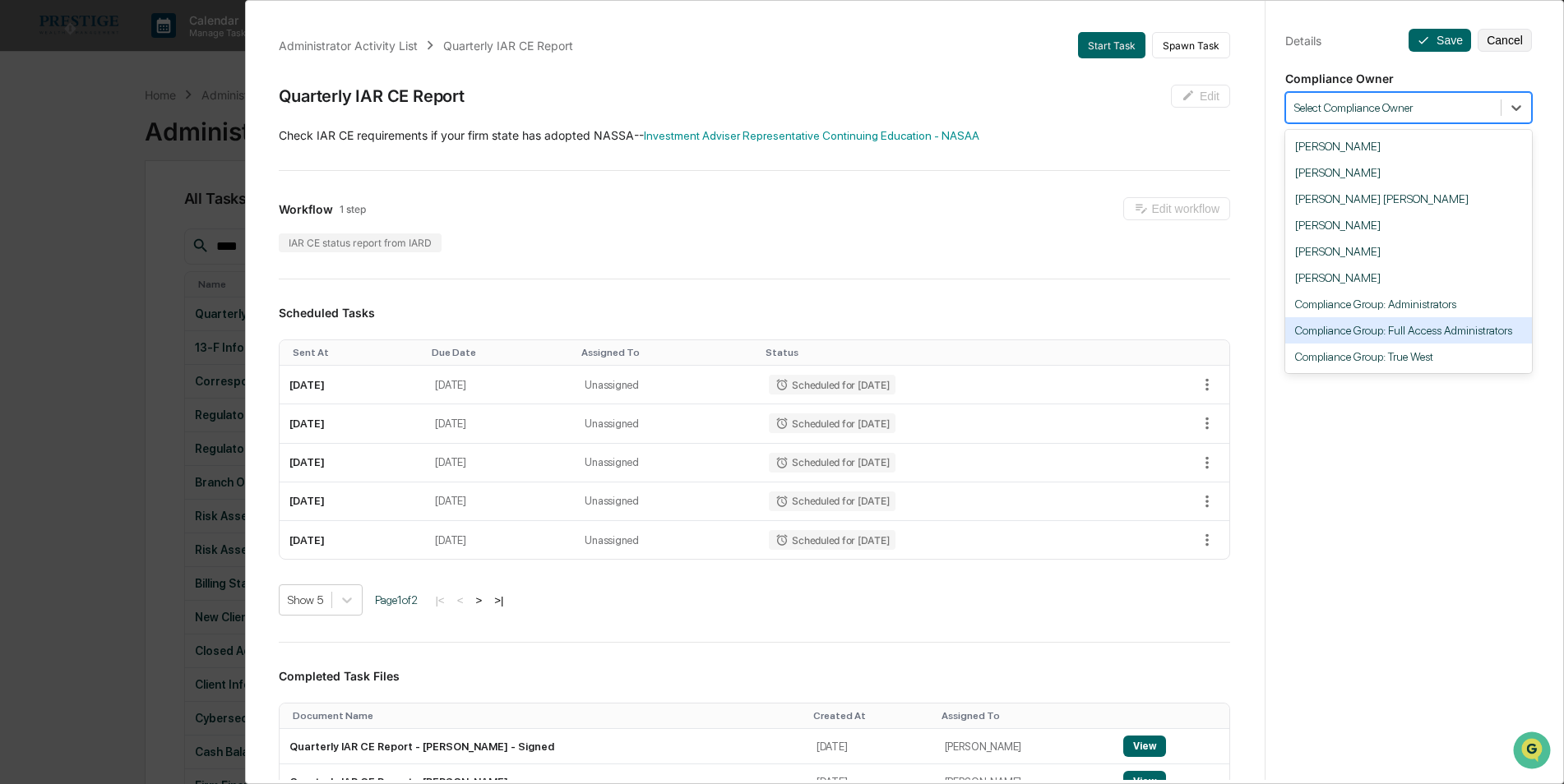
click at [1457, 327] on div "Compliance Group: Full Access Administrators" at bounding box center [1409, 330] width 247 height 26
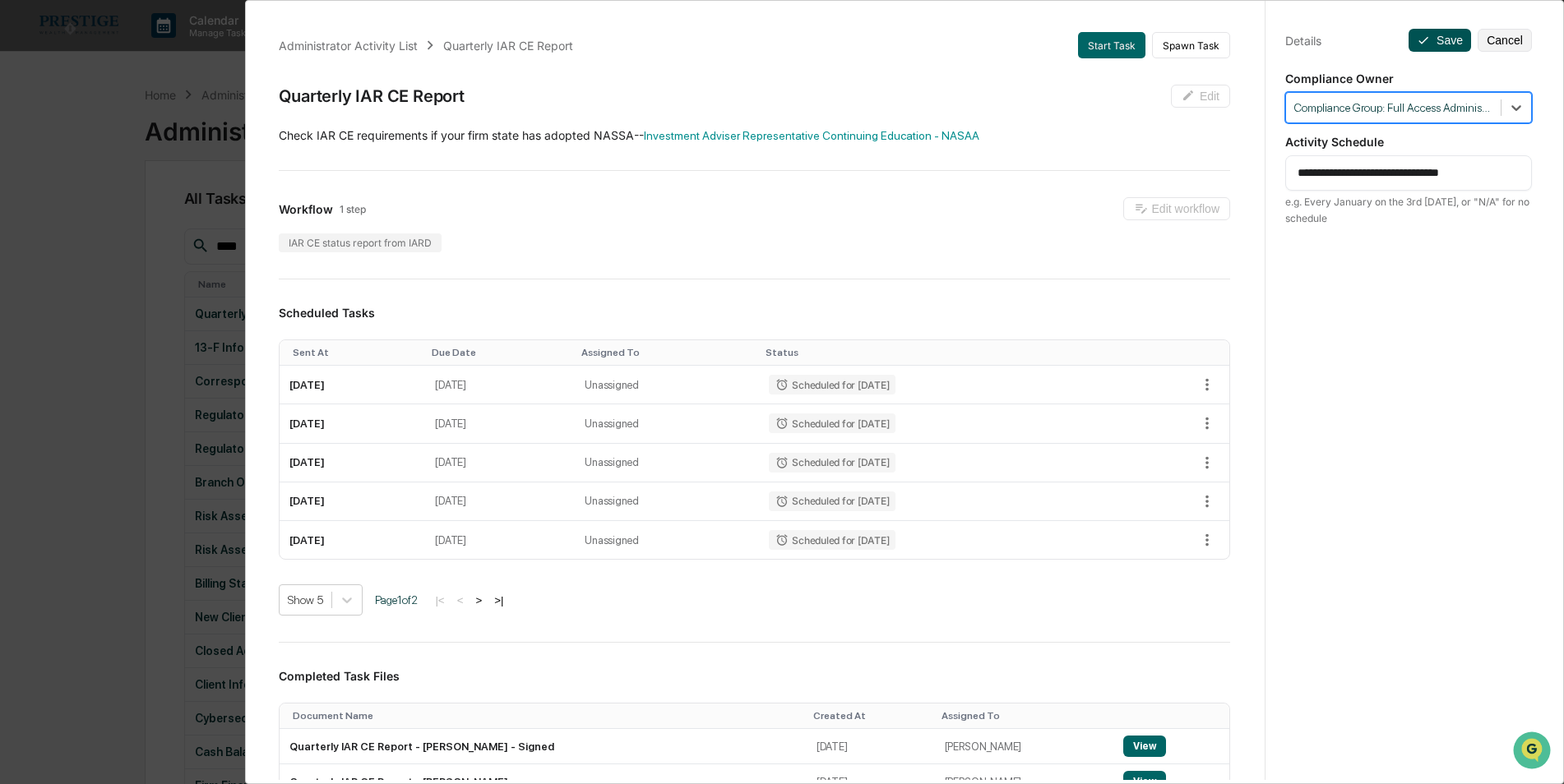
click at [1435, 41] on button "Save" at bounding box center [1440, 40] width 62 height 23
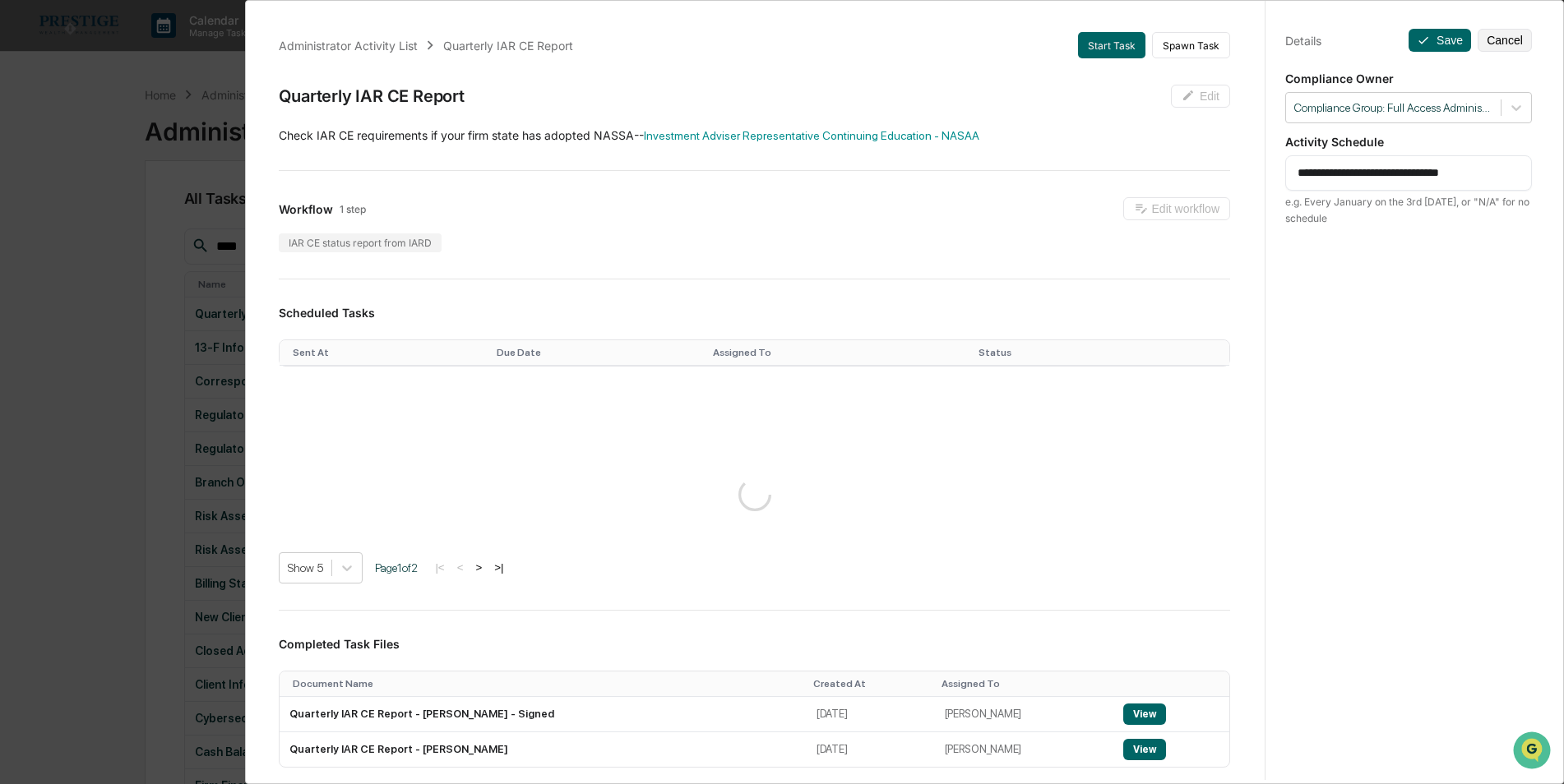
click at [122, 275] on div "**********" at bounding box center [782, 392] width 1564 height 784
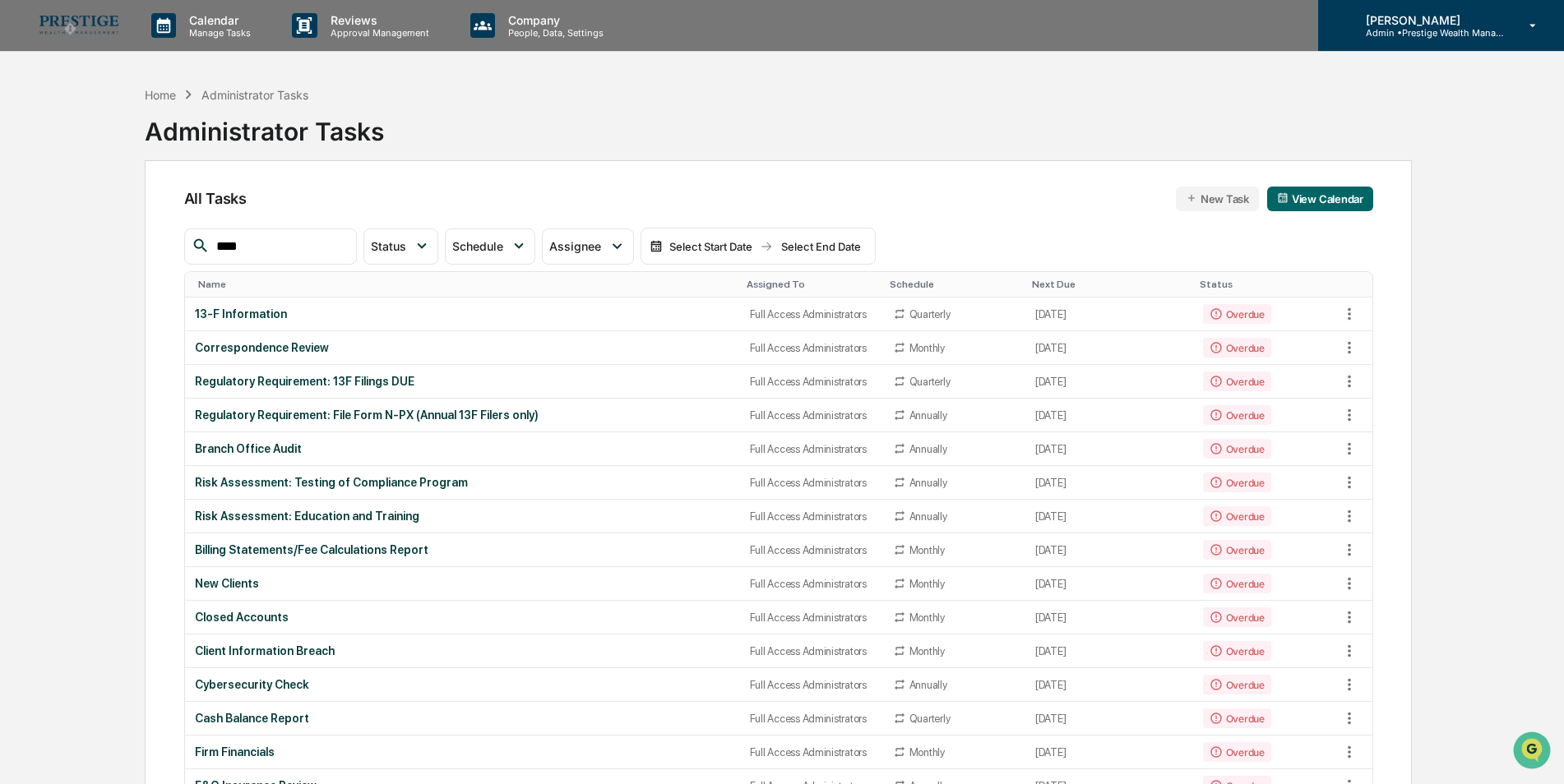
click at [1469, 37] on p "Admin • Prestige Wealth Management" at bounding box center [1428, 33] width 153 height 11
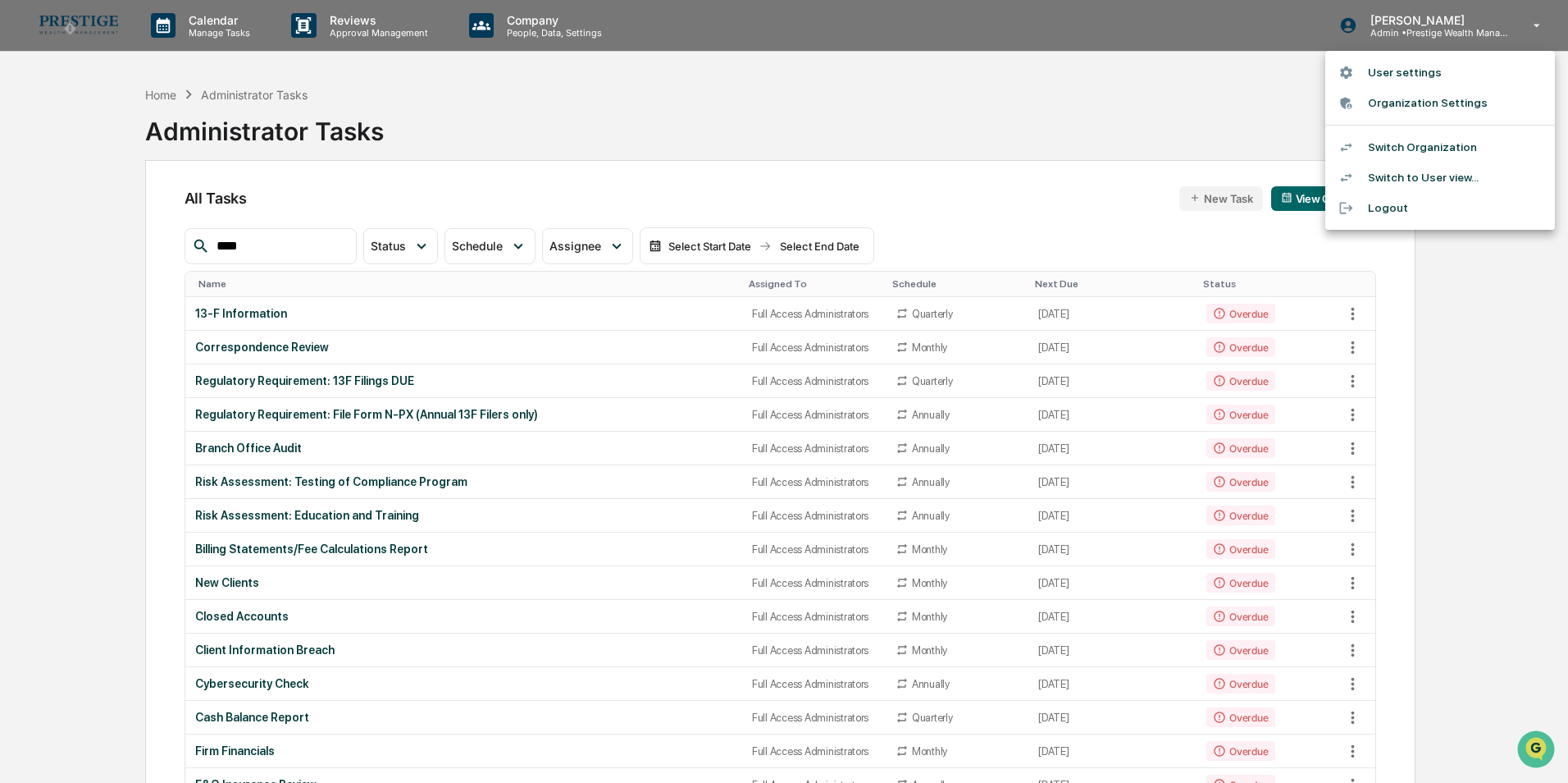
click at [1447, 146] on li "Switch Organization" at bounding box center [1440, 148] width 229 height 30
